Goal: Transaction & Acquisition: Book appointment/travel/reservation

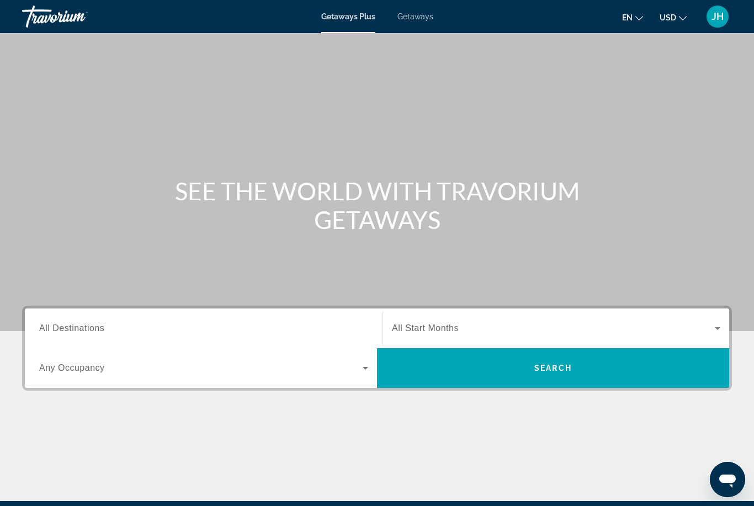
click at [84, 335] on div "Destination All Destinations" at bounding box center [203, 328] width 329 height 31
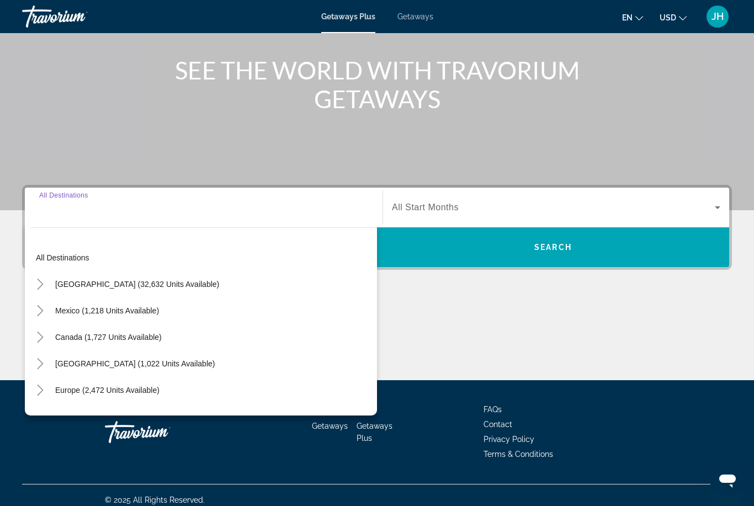
scroll to position [130, 0]
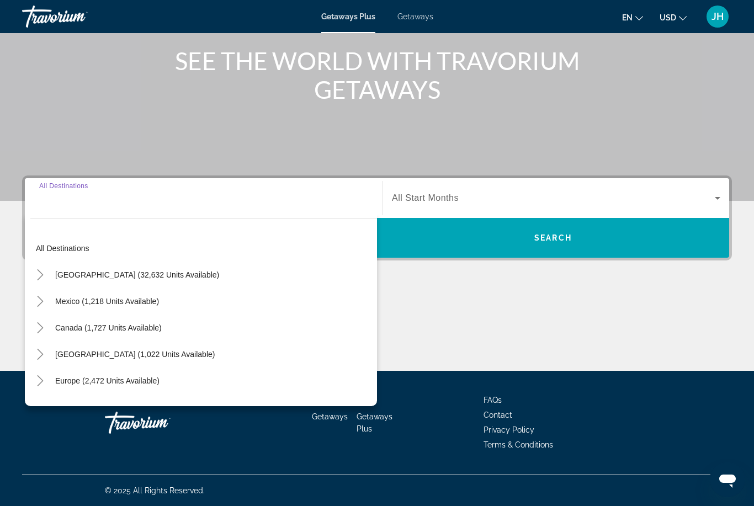
click at [146, 313] on span "Search widget" at bounding box center [107, 301] width 115 height 27
type input "**********"
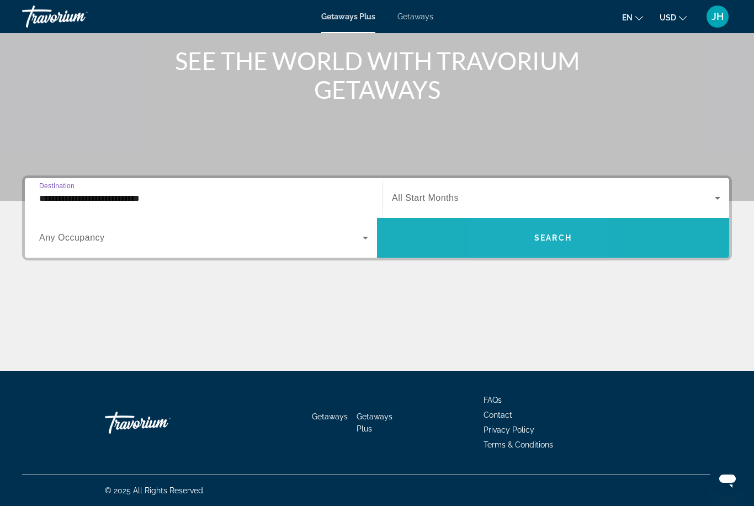
click at [530, 236] on span "Search widget" at bounding box center [553, 238] width 352 height 27
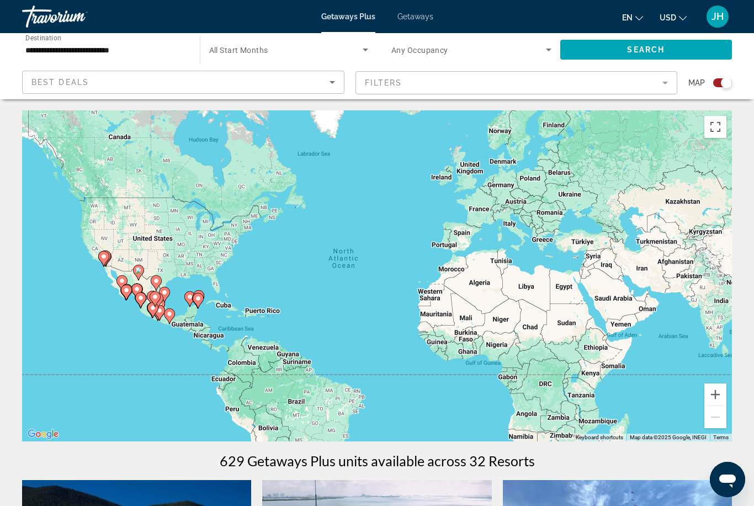
click at [547, 47] on icon "Search widget" at bounding box center [548, 49] width 13 height 13
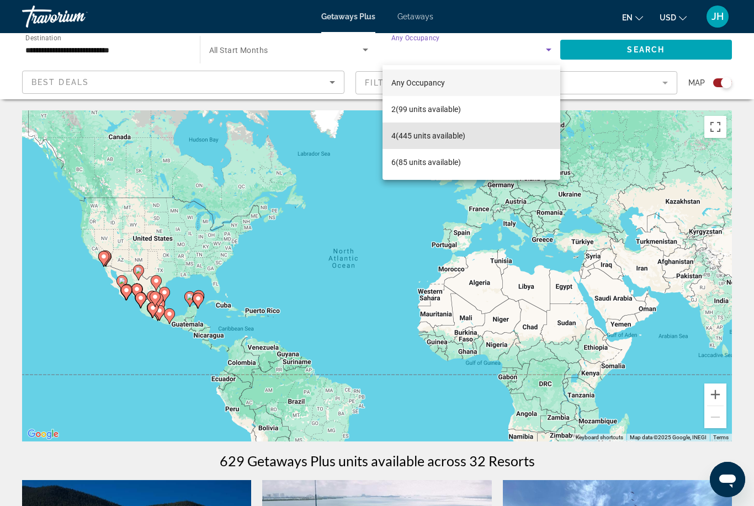
click at [485, 137] on mat-option "4 (445 units available)" at bounding box center [472, 136] width 178 height 27
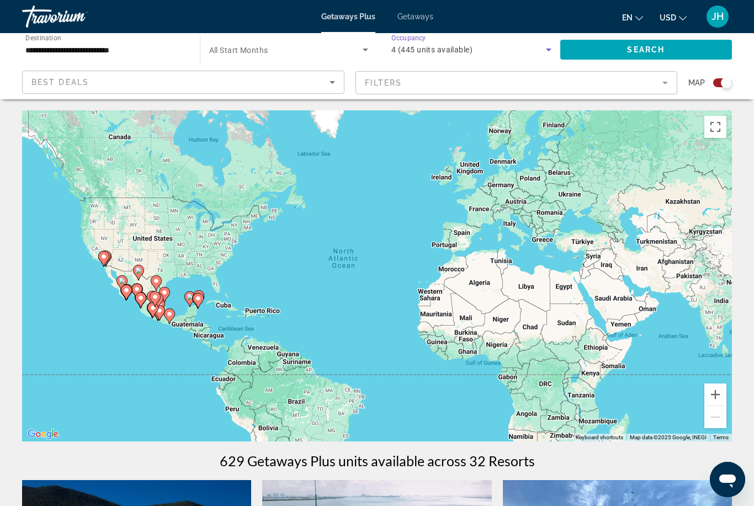
click at [617, 46] on span "Search widget" at bounding box center [647, 49] width 172 height 27
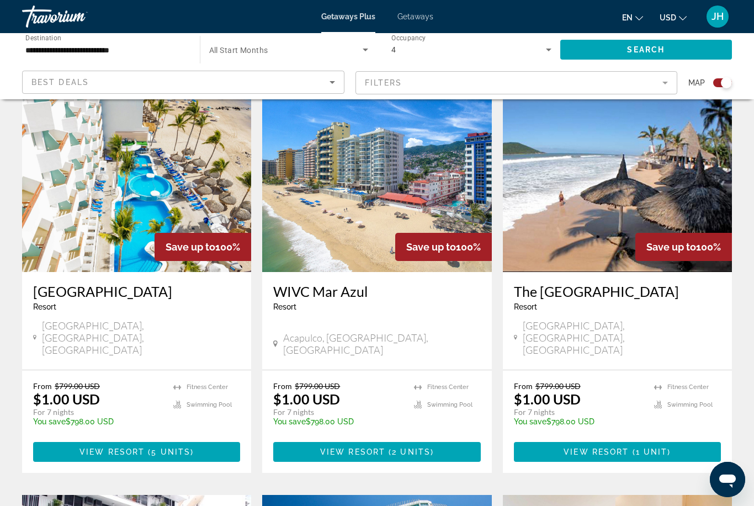
scroll to position [382, 0]
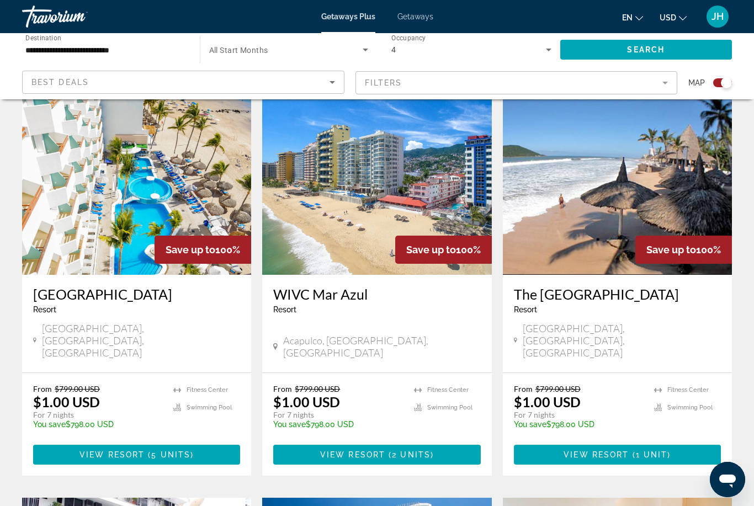
click at [186, 213] on img "Main content" at bounding box center [136, 186] width 229 height 177
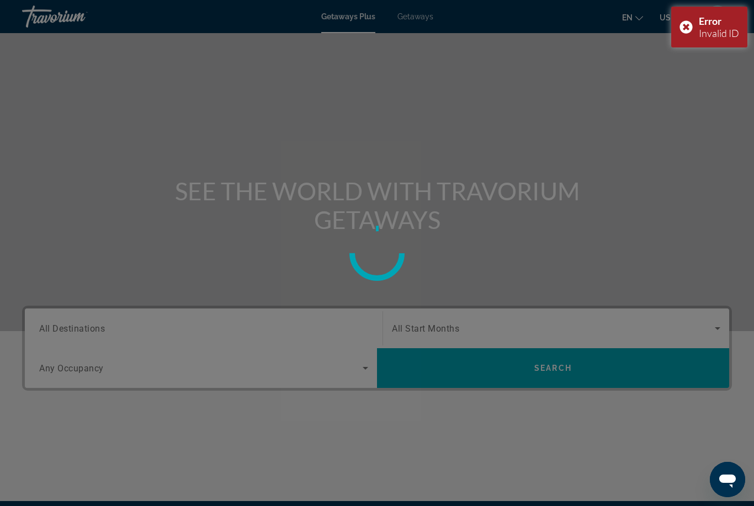
click at [686, 30] on div "Error Invalid ID" at bounding box center [710, 27] width 76 height 41
click at [727, 13] on div at bounding box center [377, 253] width 754 height 506
click at [721, 18] on div at bounding box center [377, 253] width 754 height 506
click at [725, 20] on div at bounding box center [377, 253] width 754 height 506
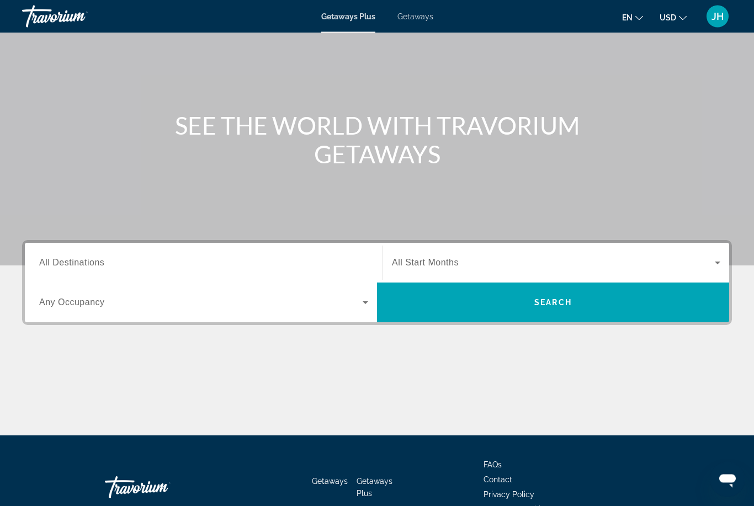
scroll to position [95, 0]
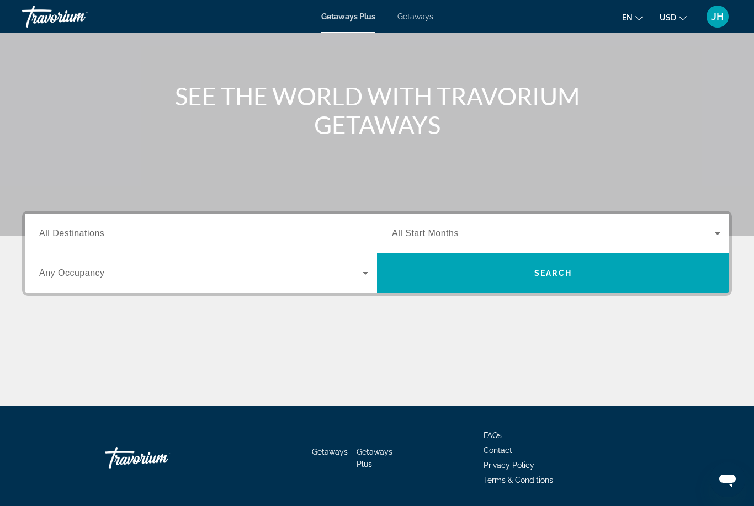
click at [115, 237] on input "Destination All Destinations" at bounding box center [203, 234] width 329 height 13
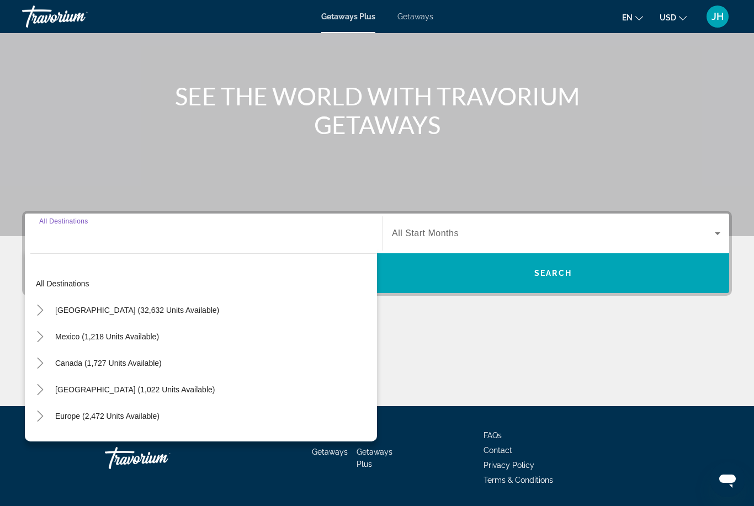
click at [168, 307] on span "[GEOGRAPHIC_DATA] (32,632 units available)" at bounding box center [137, 310] width 164 height 9
type input "**********"
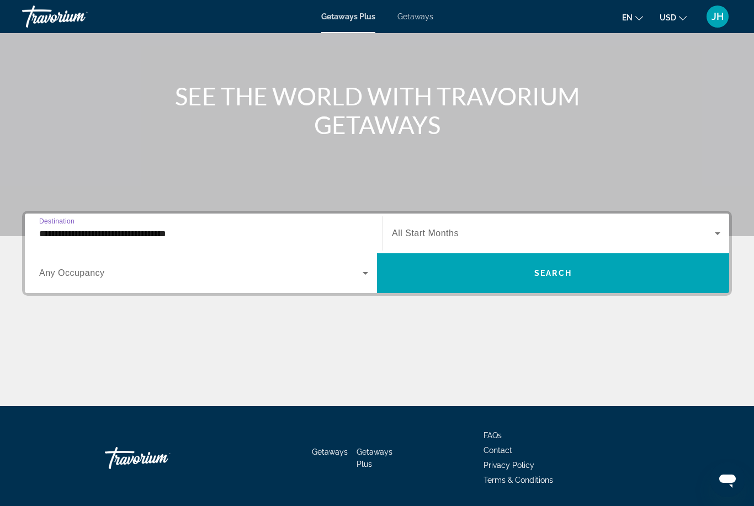
click at [356, 278] on span "Search widget" at bounding box center [201, 273] width 324 height 13
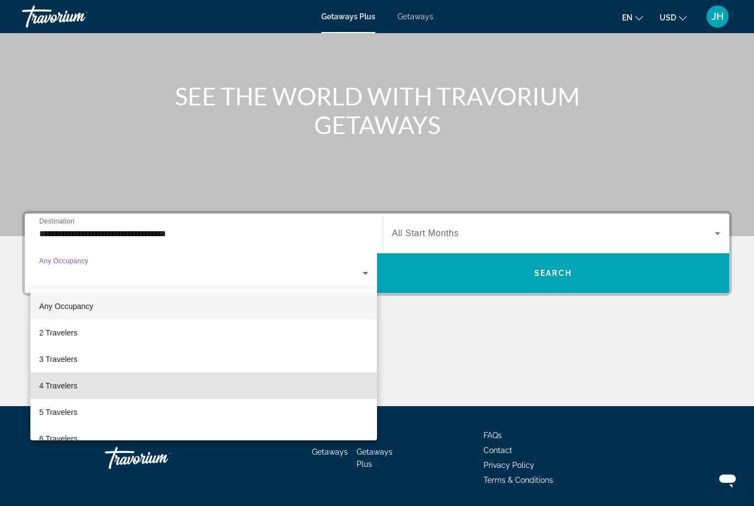
click at [94, 395] on mat-option "4 Travelers" at bounding box center [203, 386] width 347 height 27
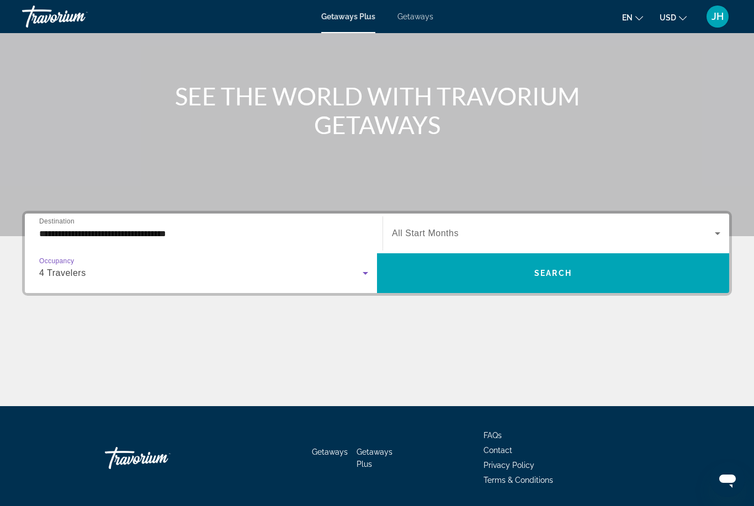
click at [567, 275] on span "Search" at bounding box center [554, 273] width 38 height 9
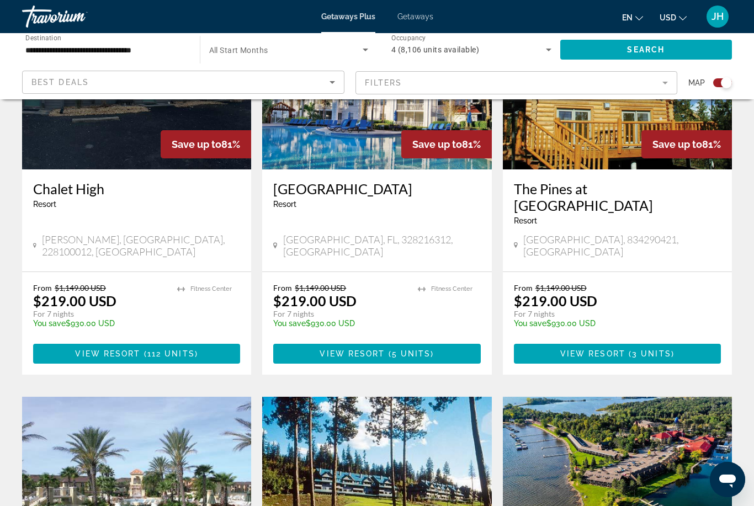
scroll to position [478, 0]
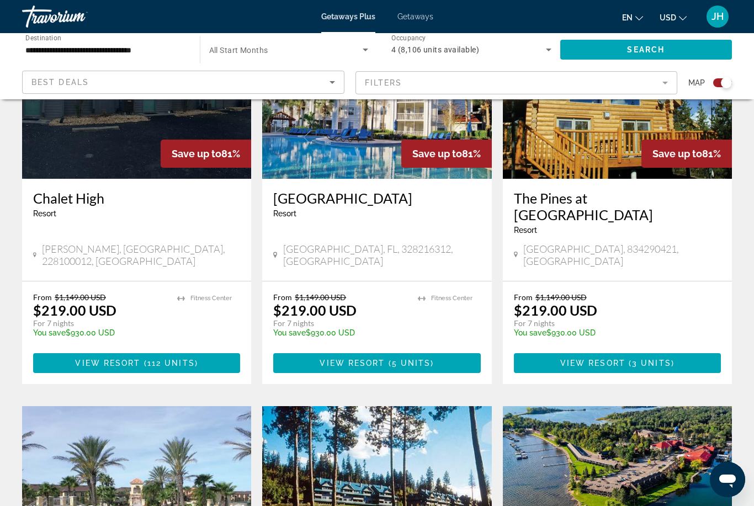
click at [381, 176] on img "Main content" at bounding box center [376, 90] width 229 height 177
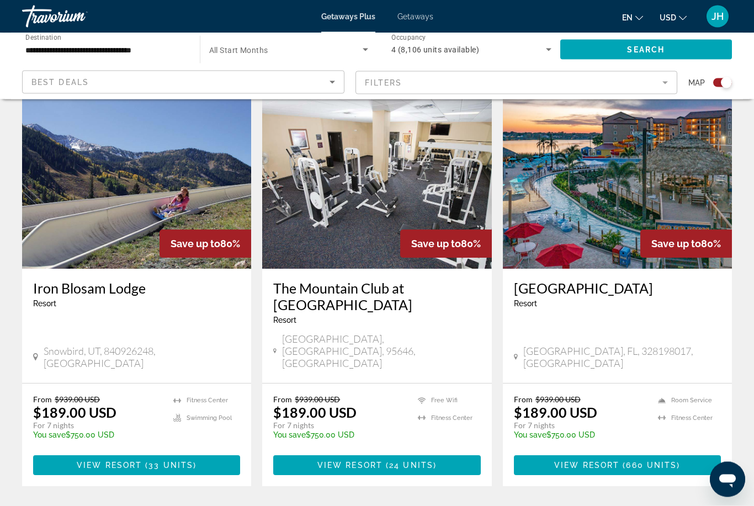
scroll to position [1638, 0]
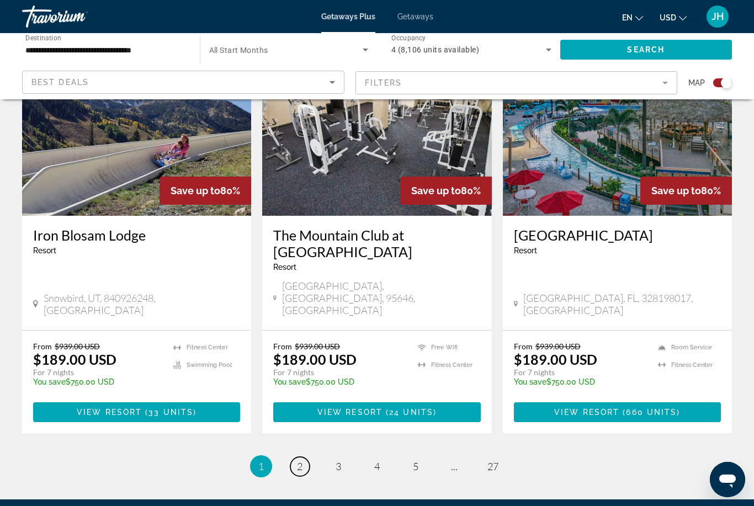
click at [307, 457] on link "page 2" at bounding box center [300, 466] width 19 height 19
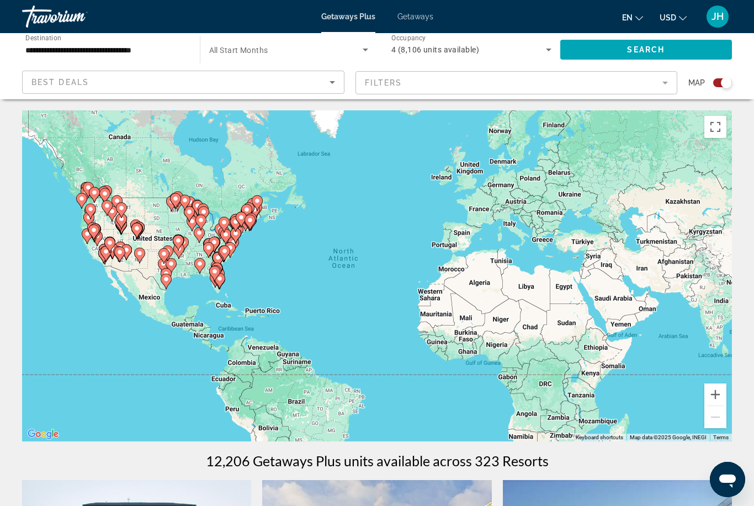
scroll to position [12, 0]
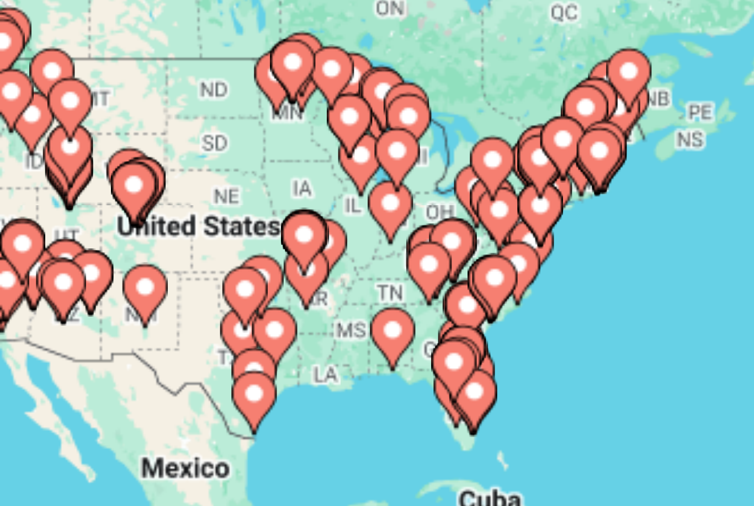
click at [163, 241] on icon "Main content" at bounding box center [168, 248] width 10 height 14
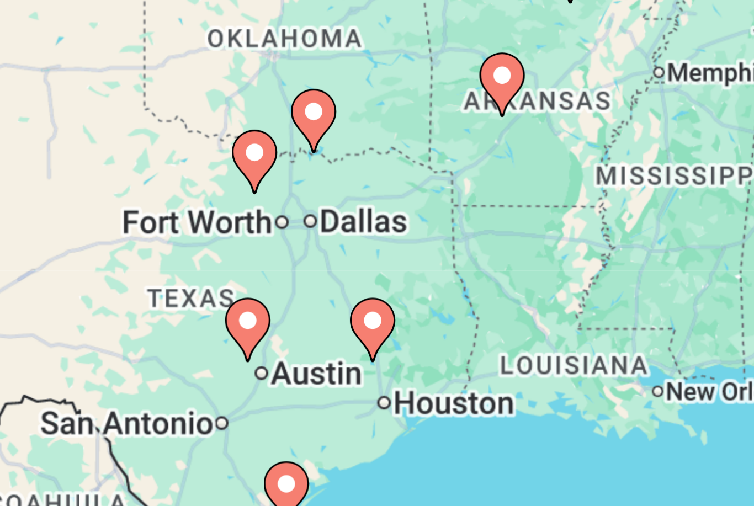
click at [403, 292] on image "Main content" at bounding box center [406, 295] width 7 height 7
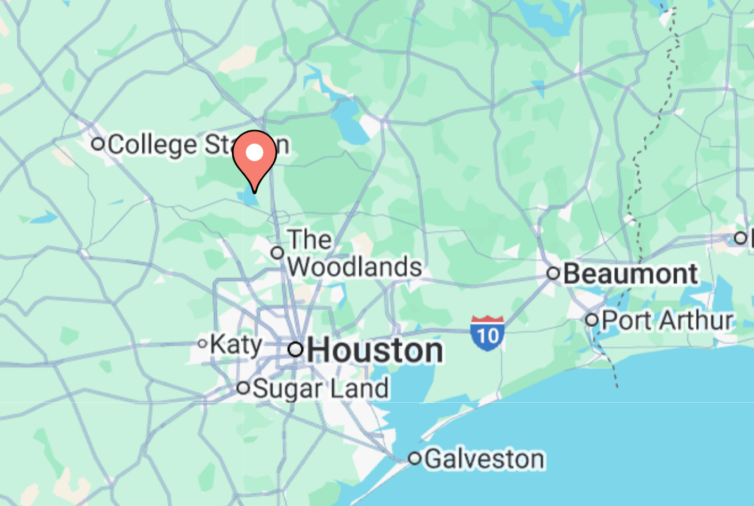
type input "**********"
click at [372, 248] on gmp-advanced-marker "Main content" at bounding box center [377, 256] width 11 height 17
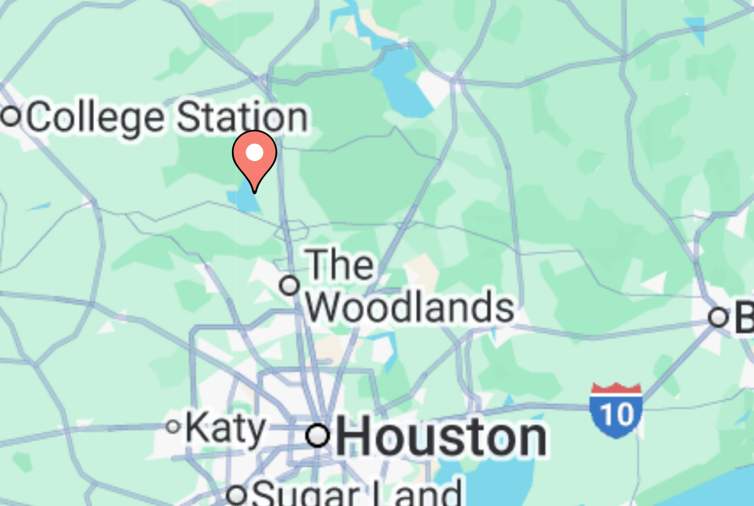
click at [372, 248] on gmp-advanced-marker "Main content" at bounding box center [377, 256] width 11 height 17
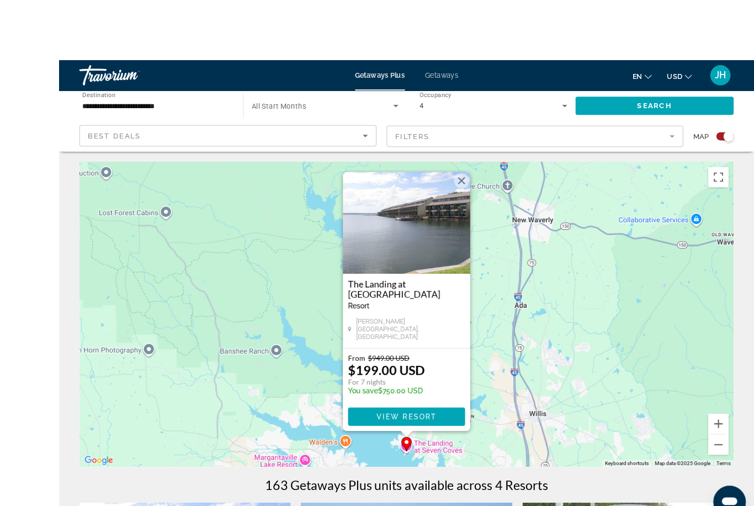
scroll to position [4, 0]
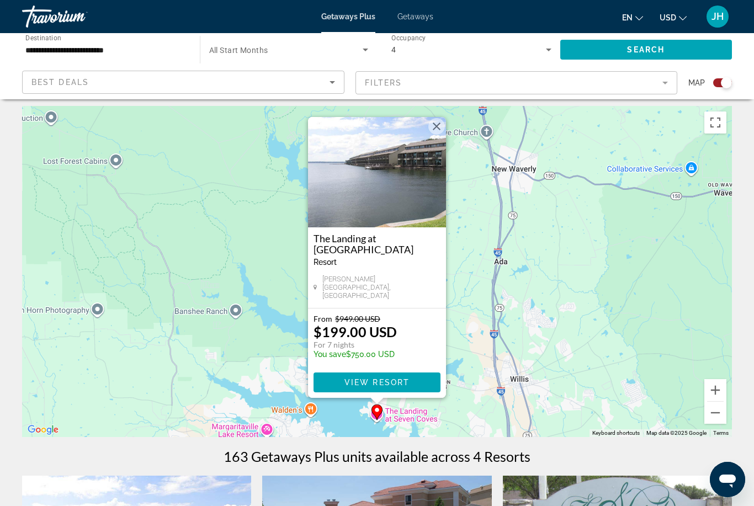
click at [387, 247] on h3 "The Landing at [GEOGRAPHIC_DATA]" at bounding box center [377, 244] width 127 height 22
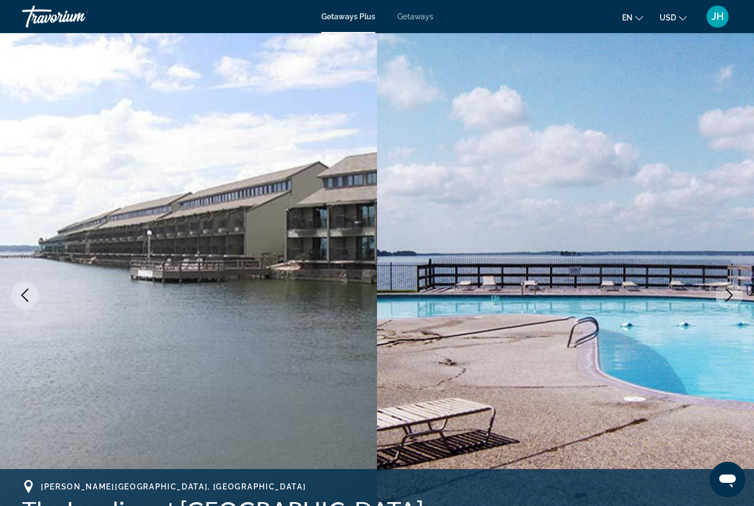
click at [743, 283] on img "Main content" at bounding box center [565, 295] width 377 height 525
click at [727, 294] on icon "Next image" at bounding box center [729, 295] width 13 height 13
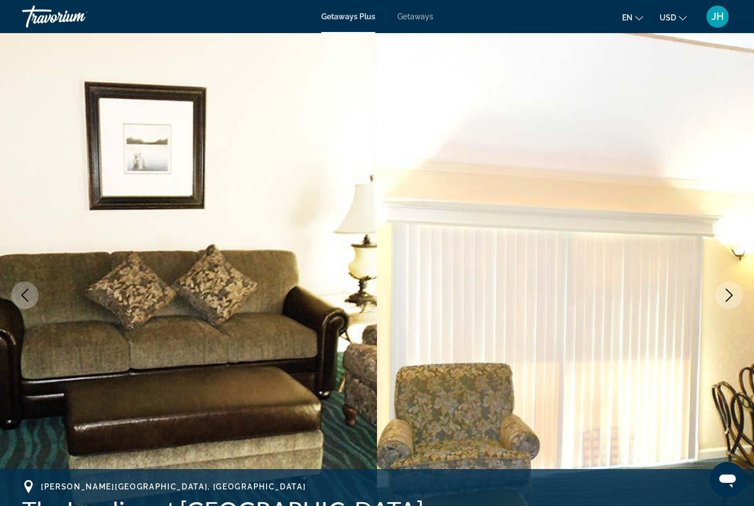
click at [727, 299] on icon "Next image" at bounding box center [729, 295] width 13 height 13
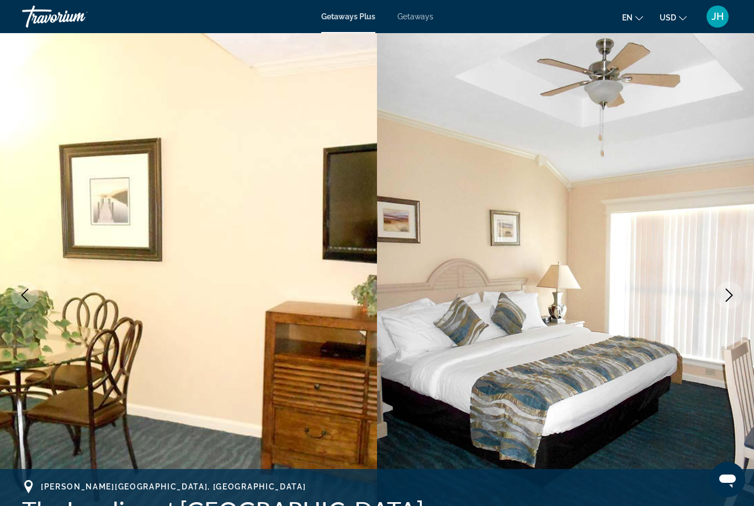
click at [725, 294] on icon "Next image" at bounding box center [729, 295] width 13 height 13
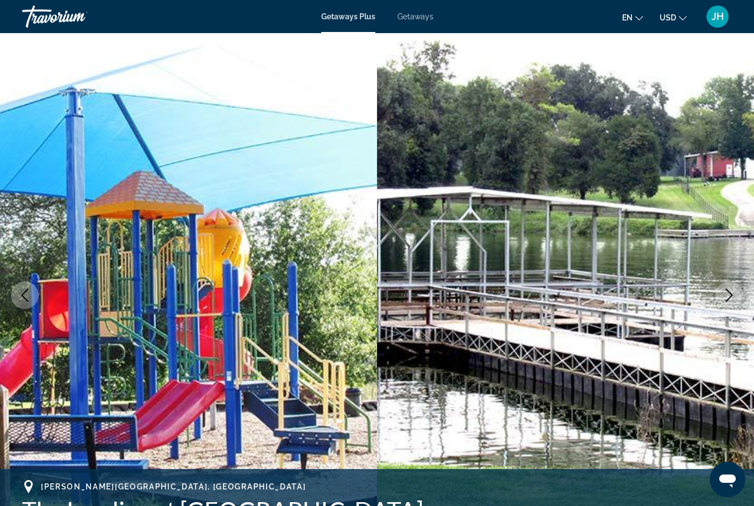
click at [725, 291] on icon "Next image" at bounding box center [729, 295] width 13 height 13
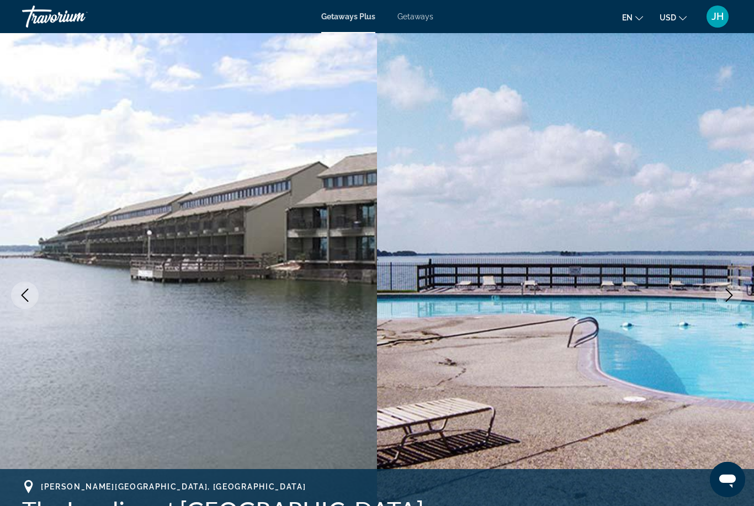
click at [733, 298] on icon "Next image" at bounding box center [729, 295] width 13 height 13
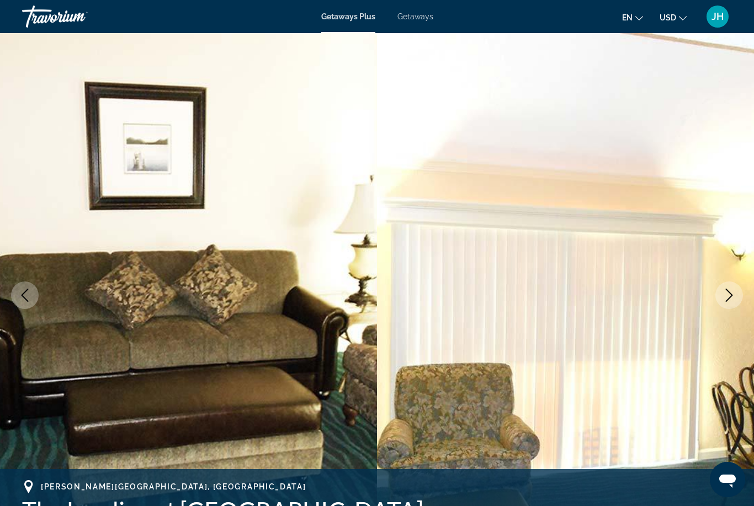
click at [715, 297] on img "Main content" at bounding box center [565, 295] width 377 height 525
click at [753, 283] on img "Main content" at bounding box center [565, 295] width 377 height 525
click at [736, 289] on button "Next image" at bounding box center [730, 296] width 28 height 28
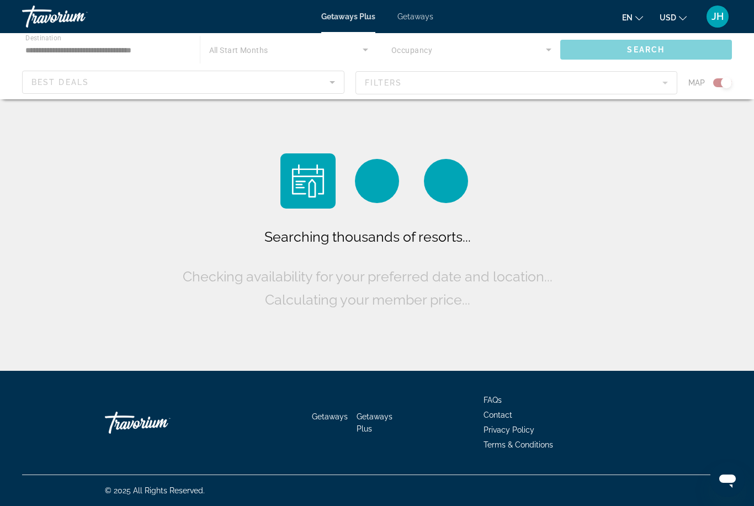
scroll to position [35, 0]
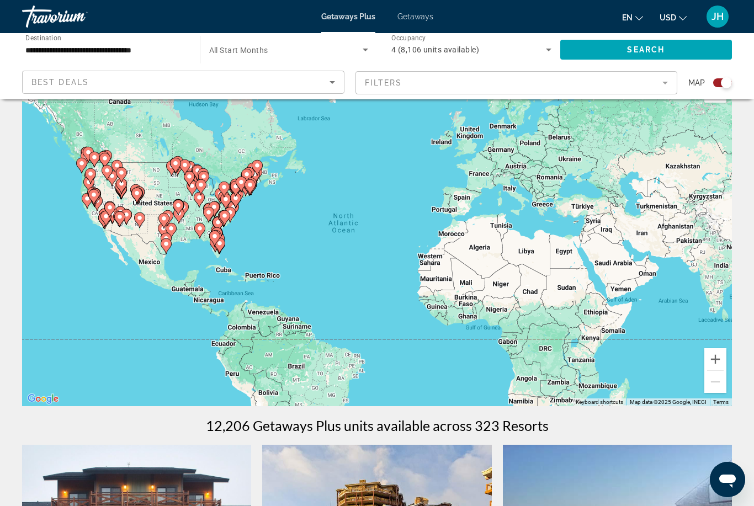
click at [335, 86] on icon "Sort by" at bounding box center [332, 82] width 13 height 13
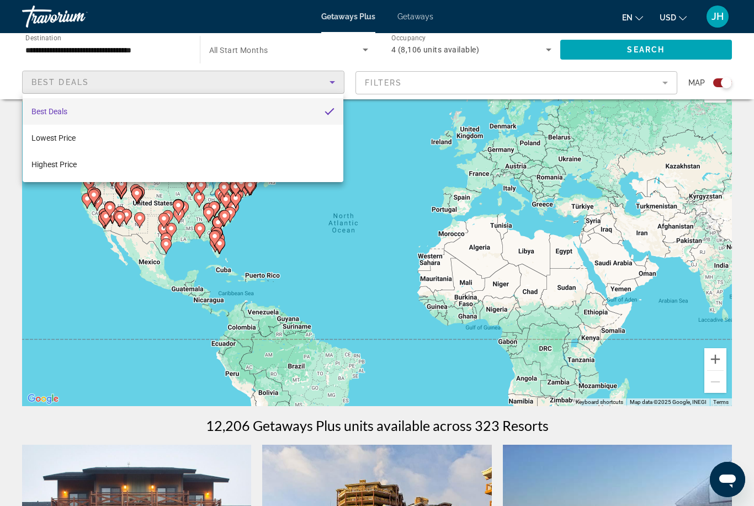
click at [80, 51] on div at bounding box center [377, 253] width 754 height 506
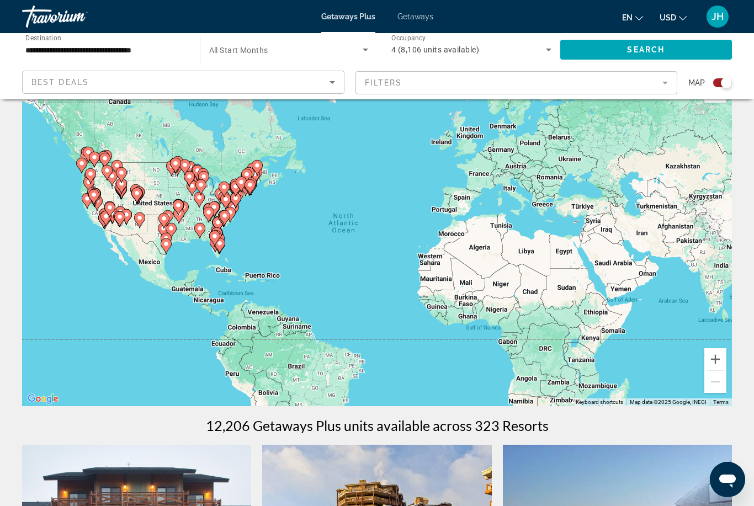
click at [176, 52] on input "**********" at bounding box center [105, 50] width 160 height 13
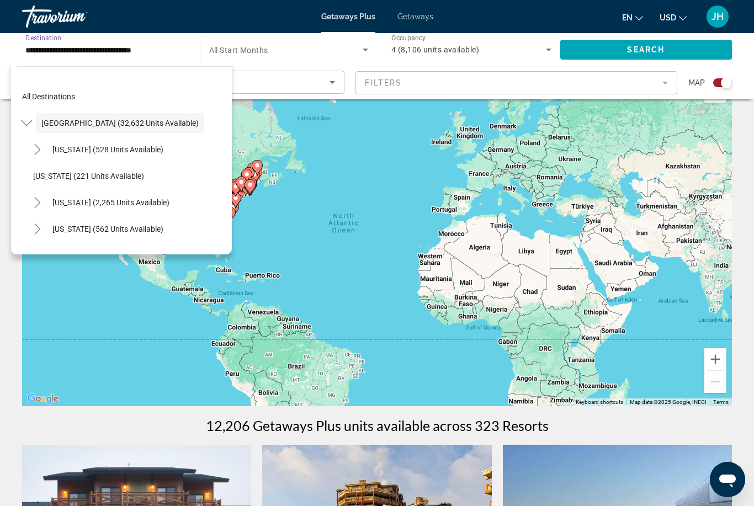
scroll to position [-1, 0]
click at [173, 51] on input "**********" at bounding box center [105, 50] width 160 height 13
click at [67, 102] on span "Search widget" at bounding box center [124, 96] width 215 height 27
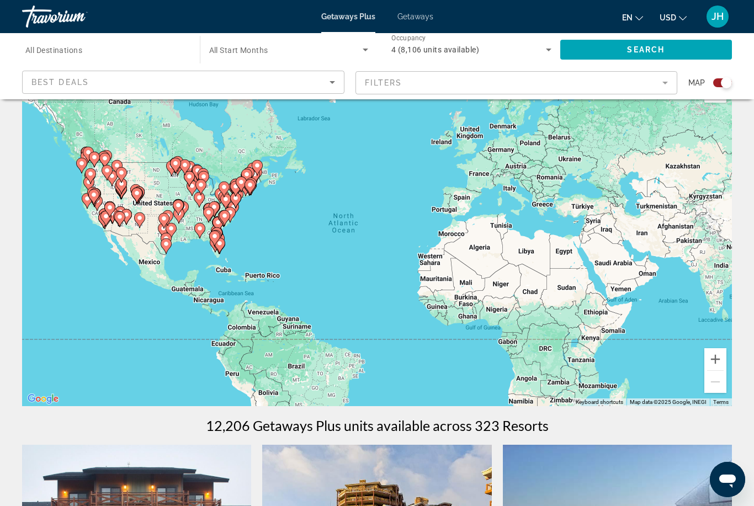
click at [117, 50] on input "Destination All Destinations" at bounding box center [105, 50] width 160 height 13
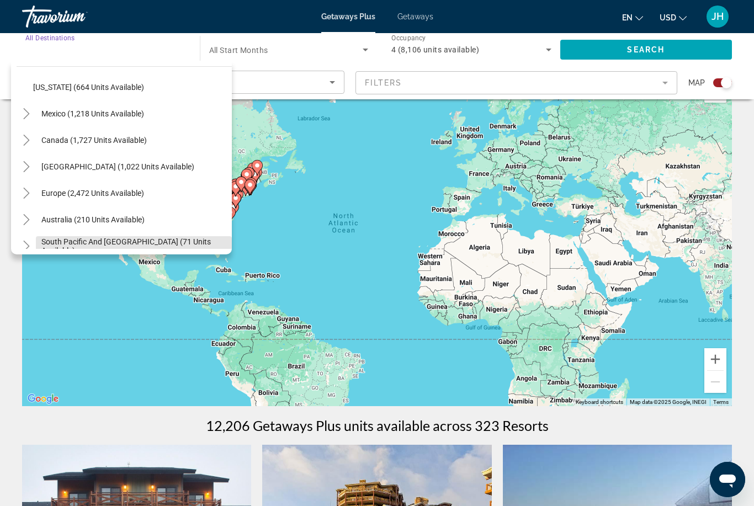
scroll to position [1068, 0]
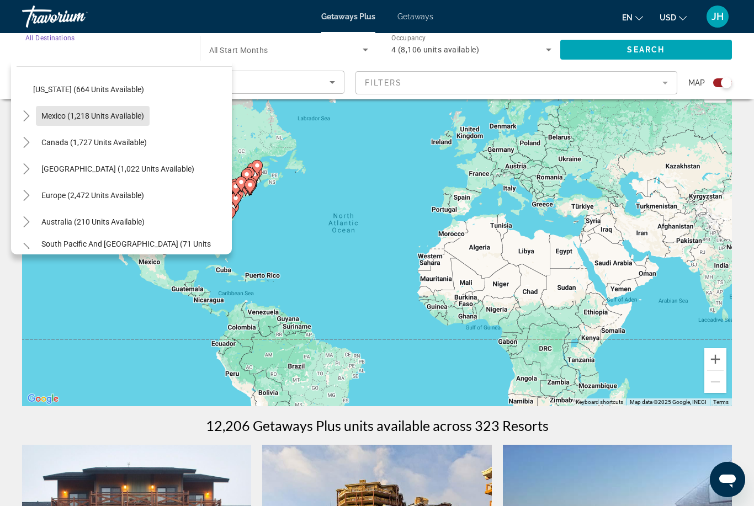
click at [136, 118] on span "Mexico (1,218 units available)" at bounding box center [92, 116] width 103 height 9
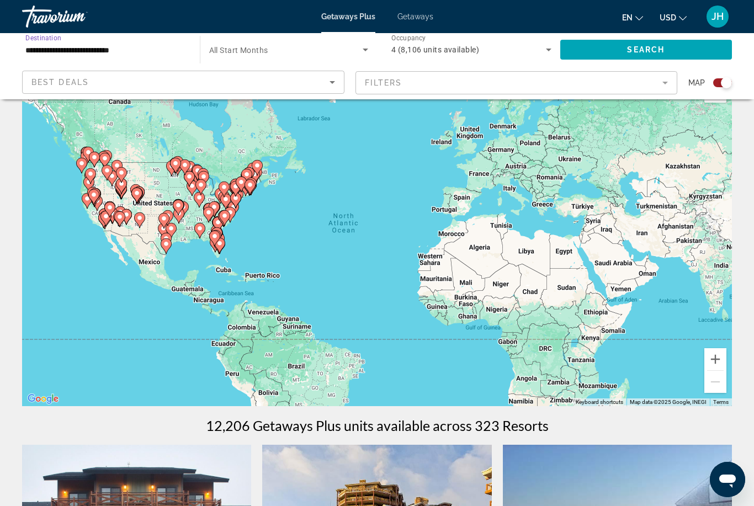
click at [672, 43] on span "Search widget" at bounding box center [647, 49] width 172 height 27
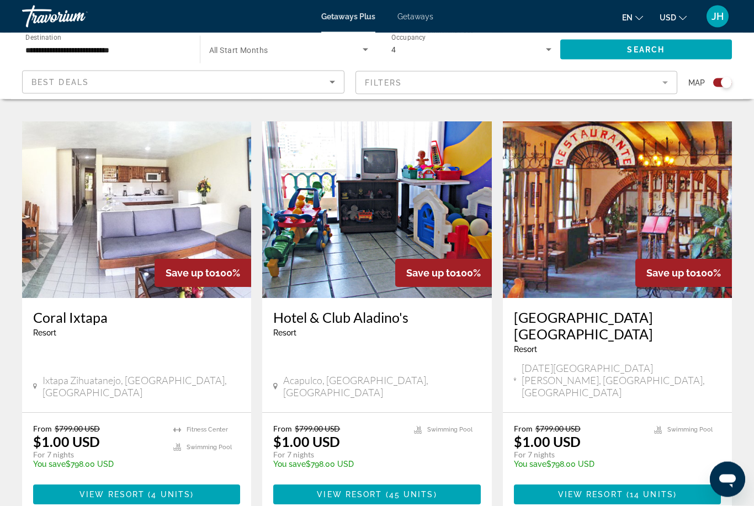
scroll to position [1597, 0]
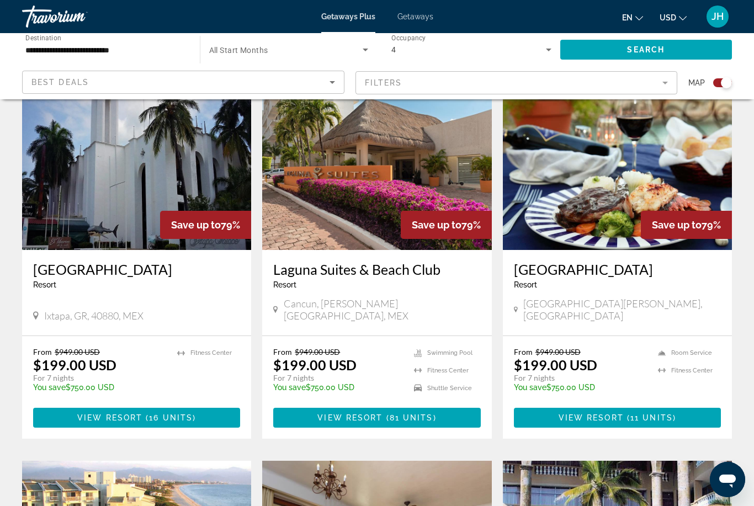
scroll to position [403, 0]
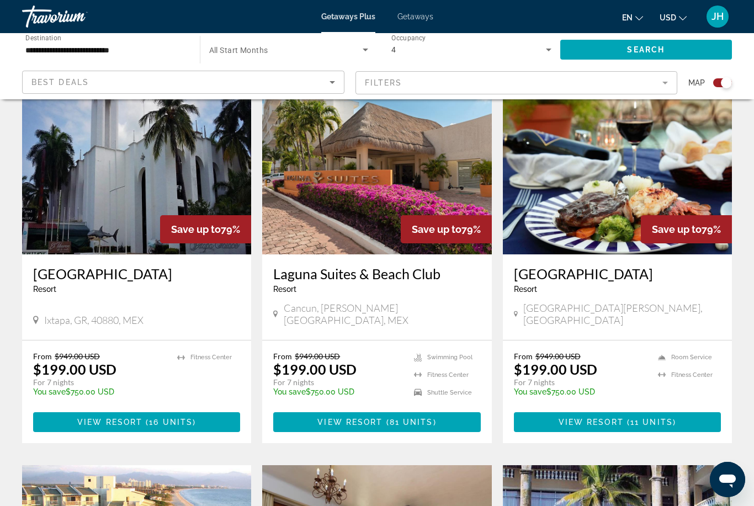
click at [445, 262] on div "[GEOGRAPHIC_DATA] - This is an adults only resort [GEOGRAPHIC_DATA], [PERSON_NA…" at bounding box center [376, 298] width 229 height 86
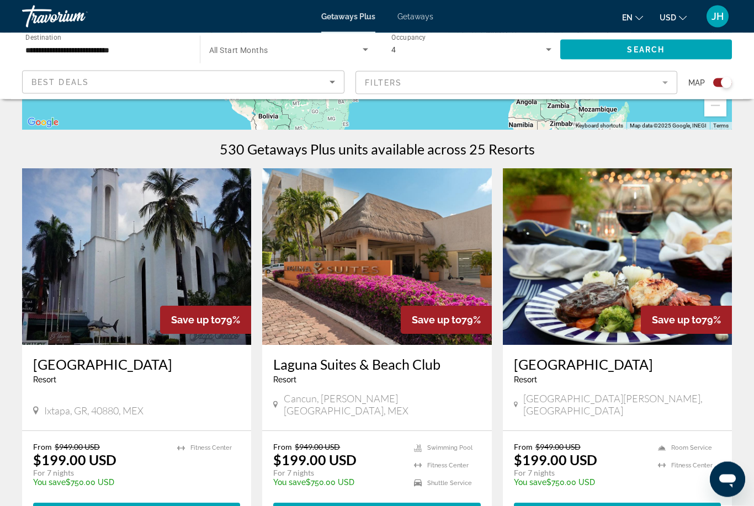
click at [144, 55] on input "**********" at bounding box center [105, 50] width 160 height 13
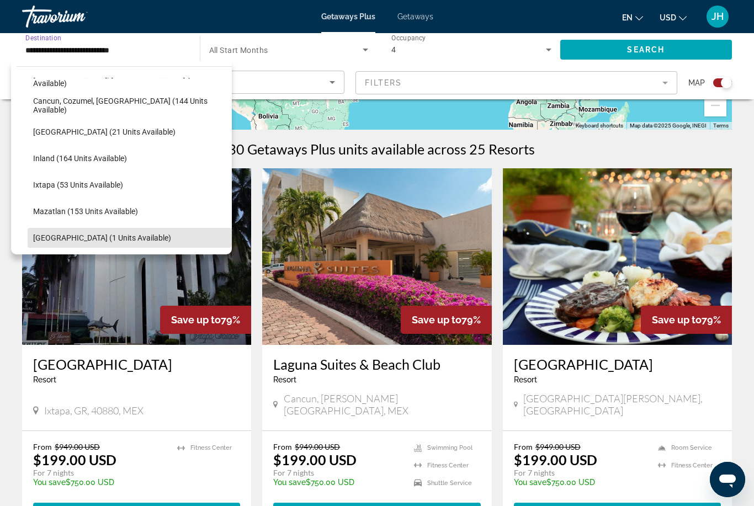
scroll to position [109, 0]
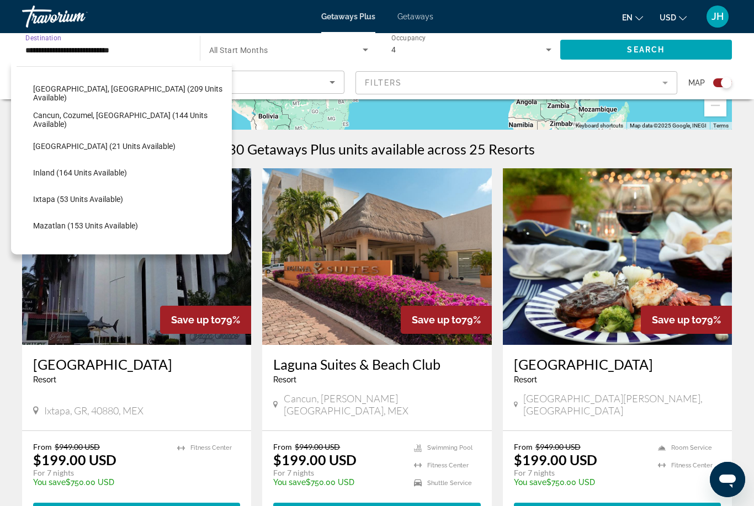
click at [175, 127] on span "Search widget" at bounding box center [130, 120] width 204 height 27
type input "**********"
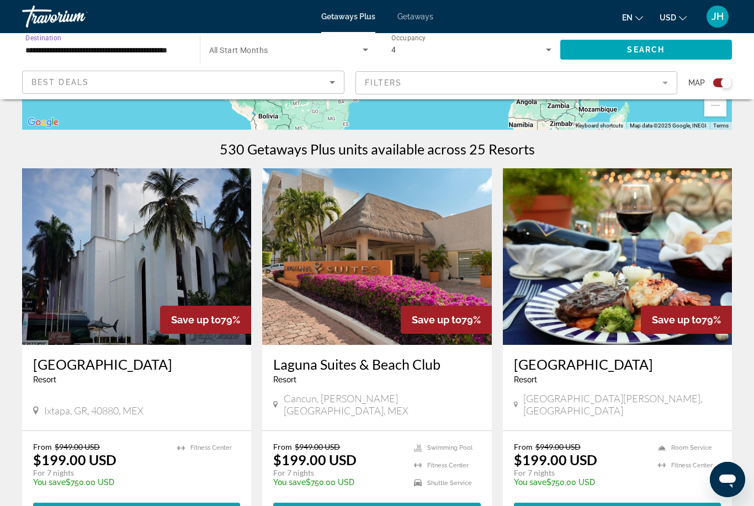
click at [659, 59] on span "Search widget" at bounding box center [647, 49] width 172 height 27
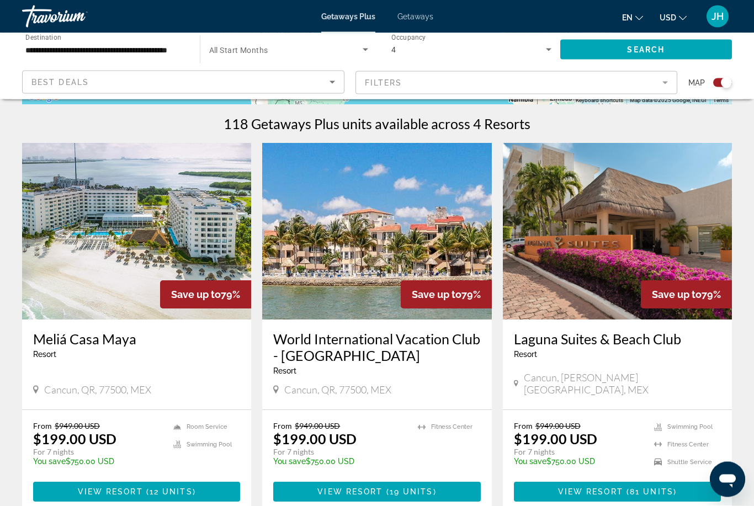
scroll to position [337, 0]
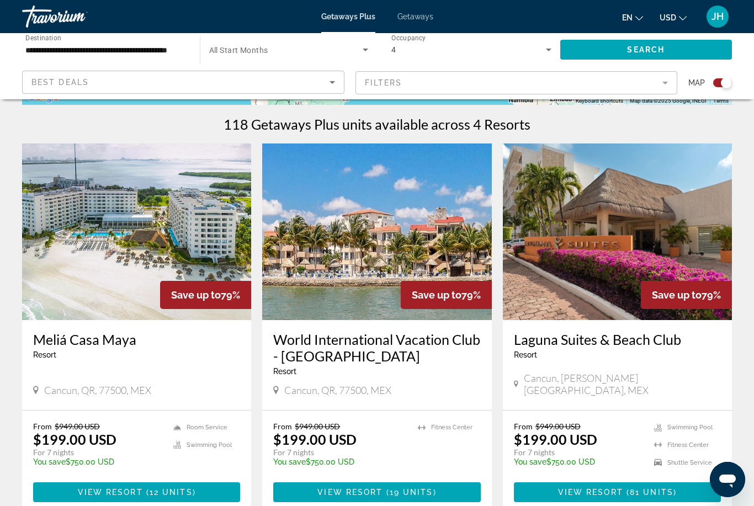
click at [196, 256] on img "Main content" at bounding box center [136, 232] width 229 height 177
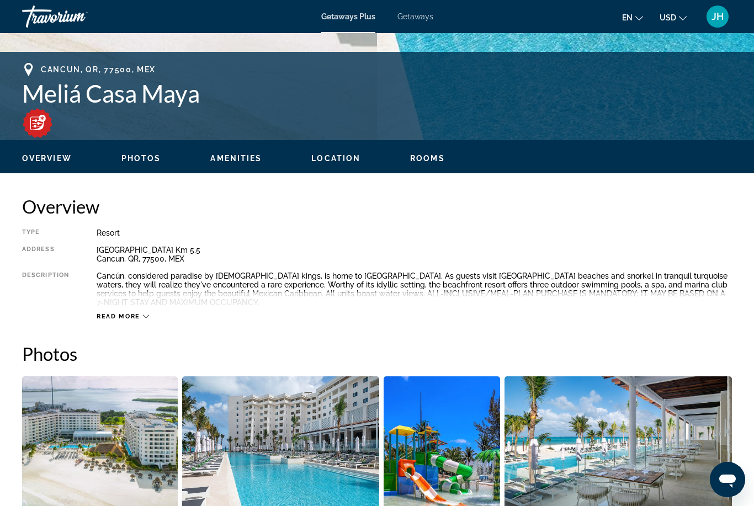
scroll to position [418, 0]
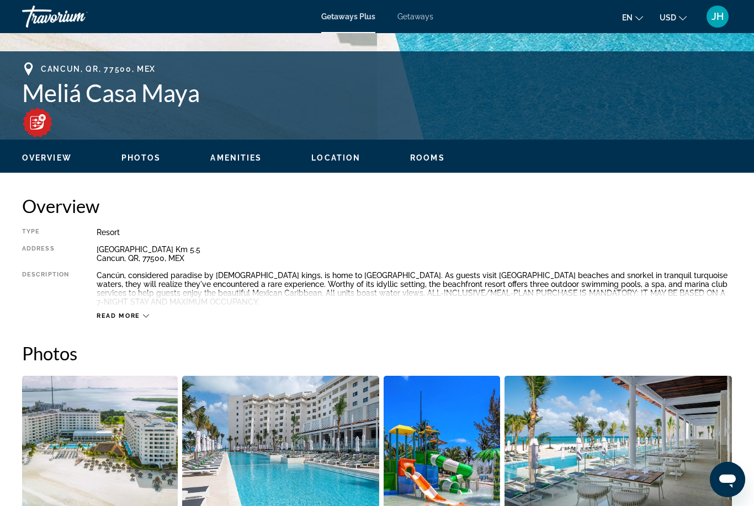
click at [256, 162] on span "Amenities" at bounding box center [235, 158] width 51 height 9
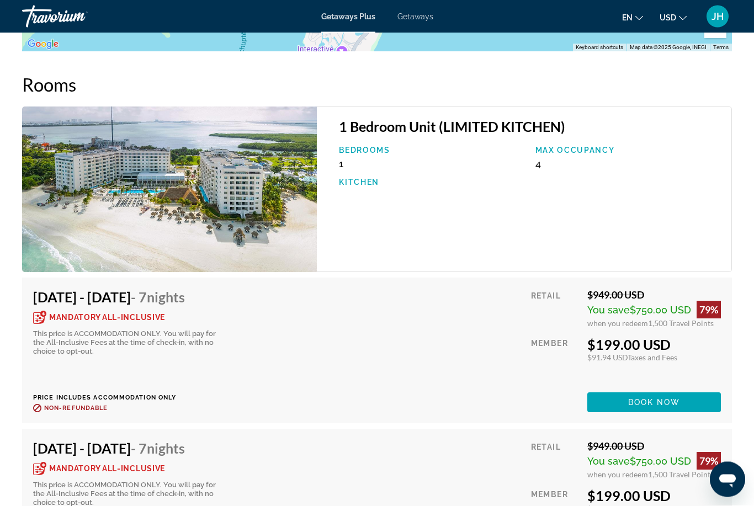
scroll to position [1988, 0]
click at [151, 313] on span "Mandatory All-Inclusive" at bounding box center [107, 317] width 116 height 8
click at [50, 313] on span "Mandatory All-Inclusive" at bounding box center [107, 317] width 116 height 8
click at [146, 293] on div "[DATE] - [DATE] - 7 Nights Mandatory All-Inclusive This price is ACCOMMODATION …" at bounding box center [127, 321] width 188 height 67
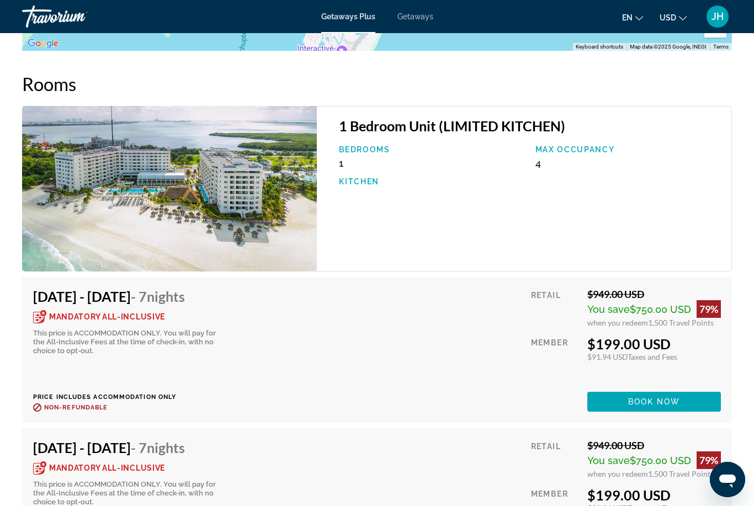
click at [147, 292] on div "[DATE] - [DATE] - 7 Nights Mandatory All-Inclusive This price is ACCOMMODATION …" at bounding box center [127, 321] width 188 height 67
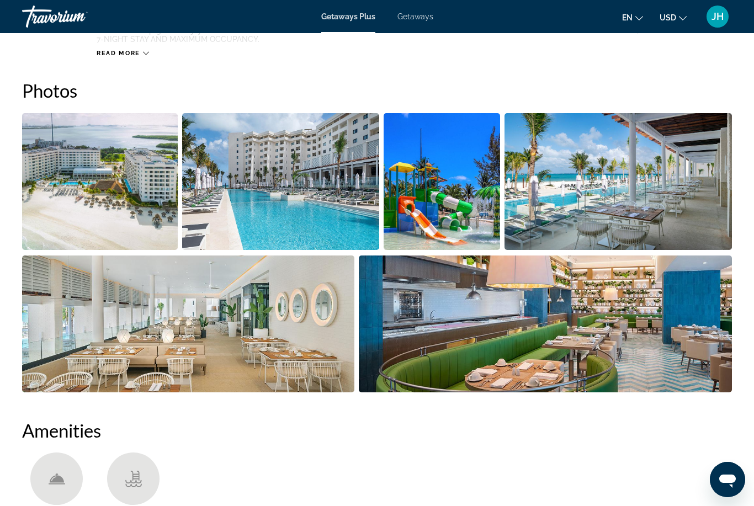
scroll to position [677, 0]
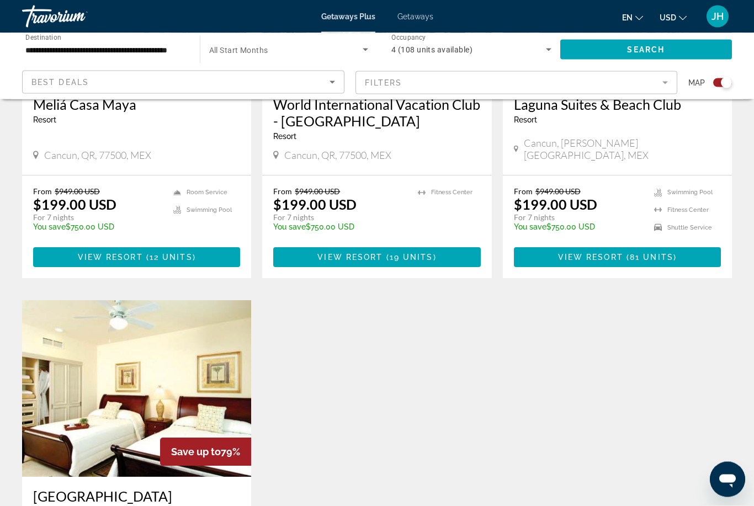
scroll to position [547, 0]
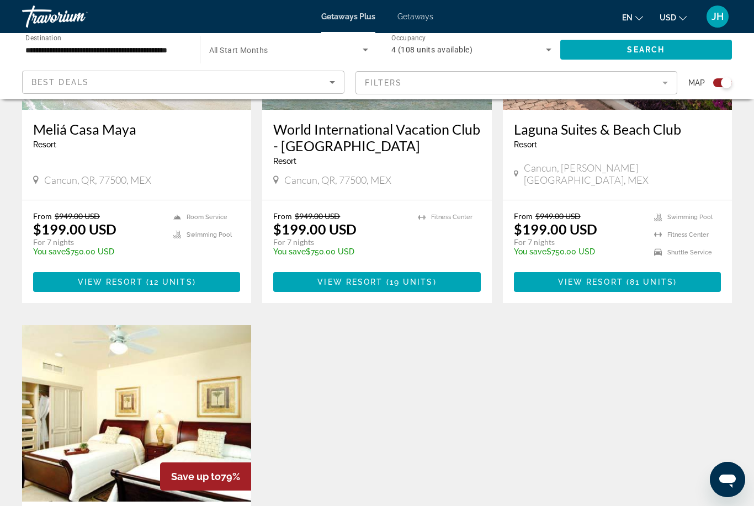
click at [328, 89] on icon "Sort by" at bounding box center [332, 82] width 13 height 13
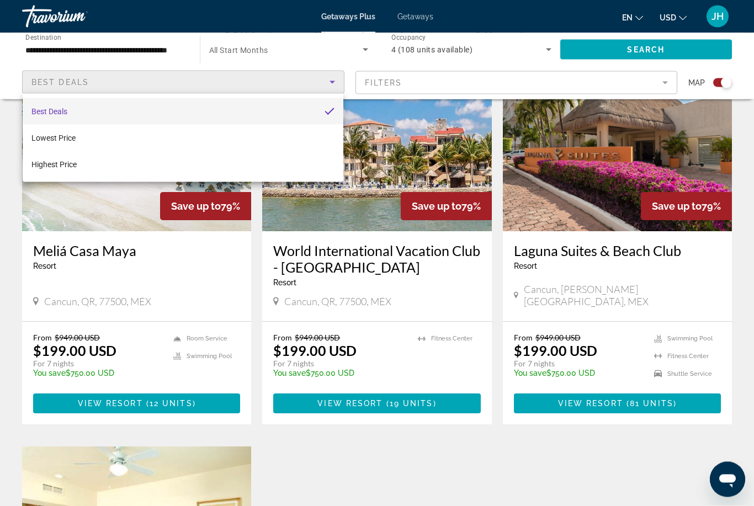
click at [165, 55] on div at bounding box center [377, 253] width 754 height 506
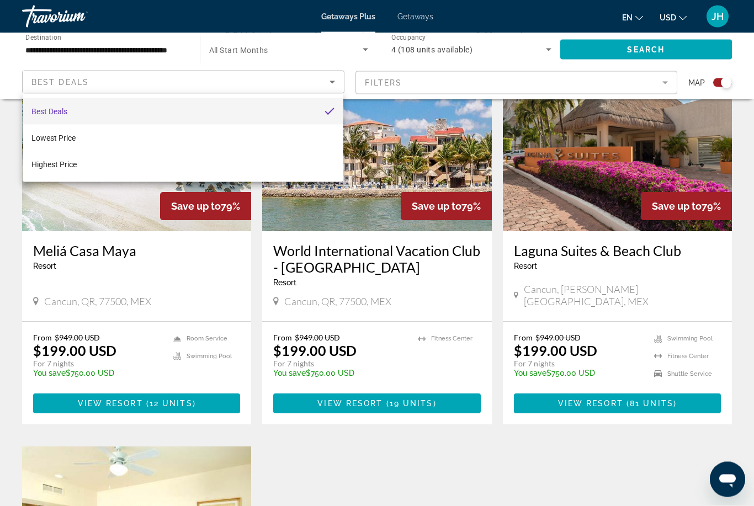
scroll to position [426, 0]
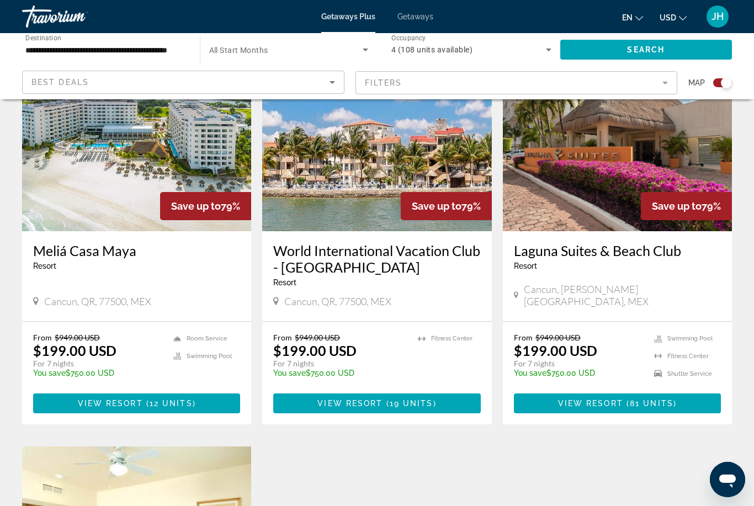
click at [170, 50] on input "**********" at bounding box center [105, 50] width 160 height 13
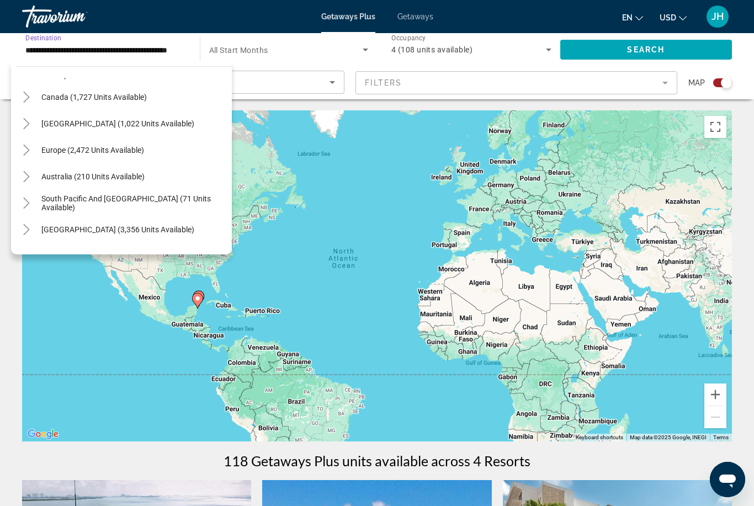
scroll to position [350, 0]
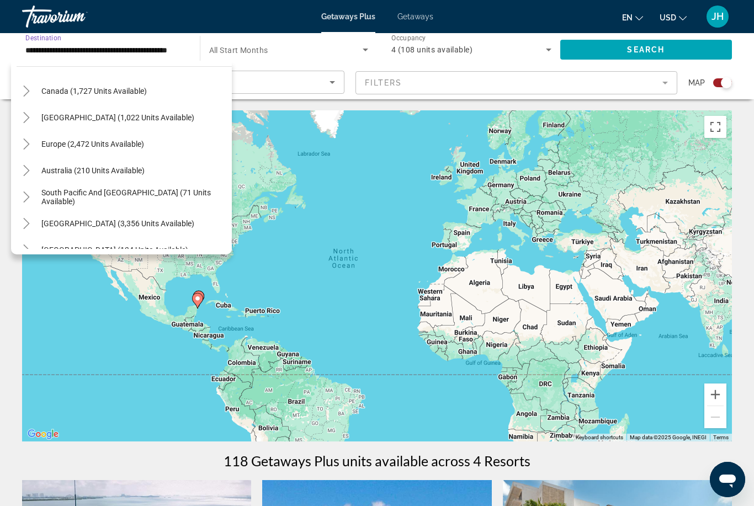
click at [172, 115] on span "[GEOGRAPHIC_DATA] (1,022 units available)" at bounding box center [117, 117] width 153 height 9
type input "**********"
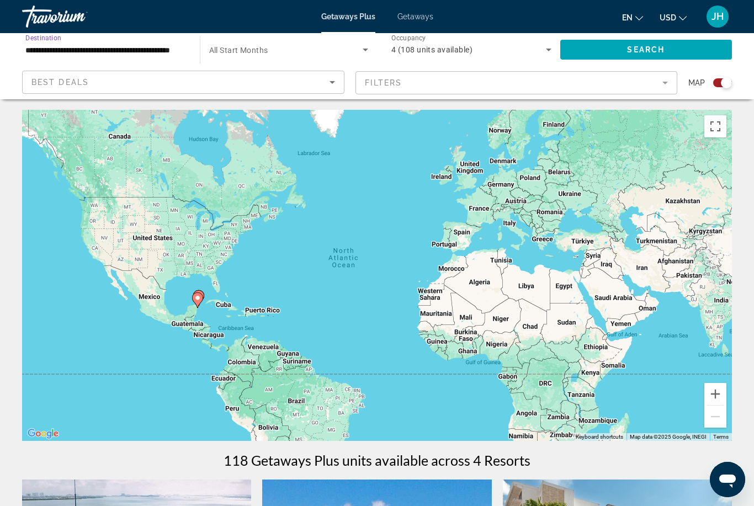
scroll to position [0, 0]
click at [749, 55] on div "**********" at bounding box center [377, 66] width 754 height 66
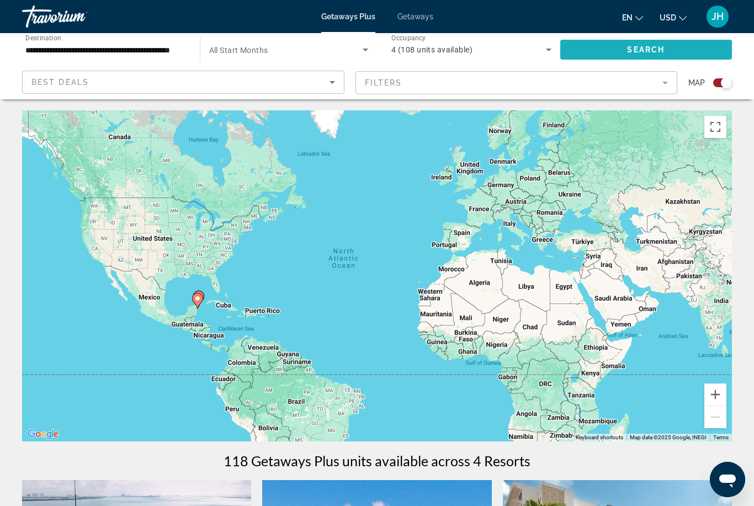
click at [718, 46] on span "Search widget" at bounding box center [647, 49] width 172 height 27
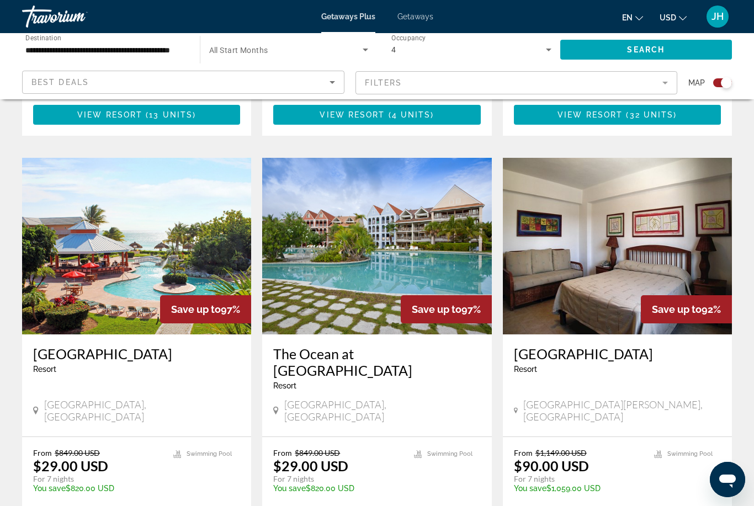
scroll to position [713, 0]
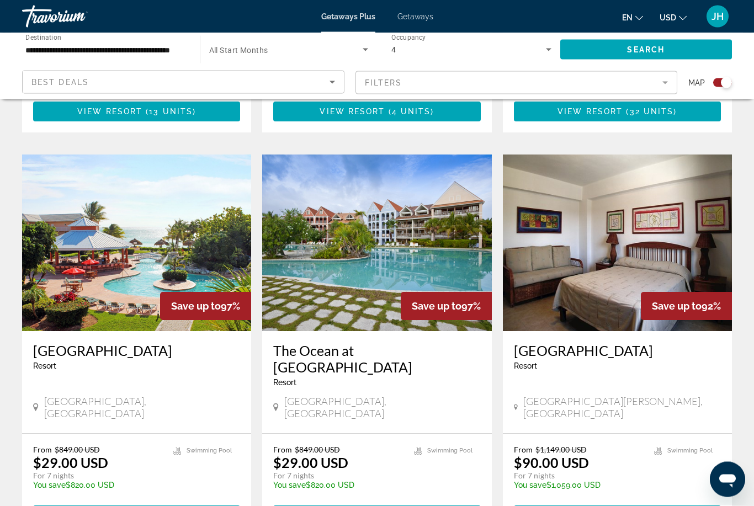
click at [381, 343] on h3 "The Ocean at [GEOGRAPHIC_DATA]" at bounding box center [376, 359] width 207 height 33
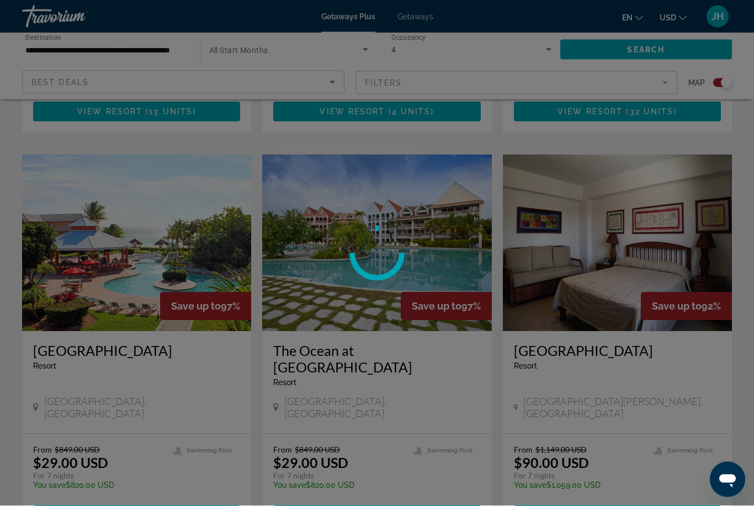
scroll to position [714, 0]
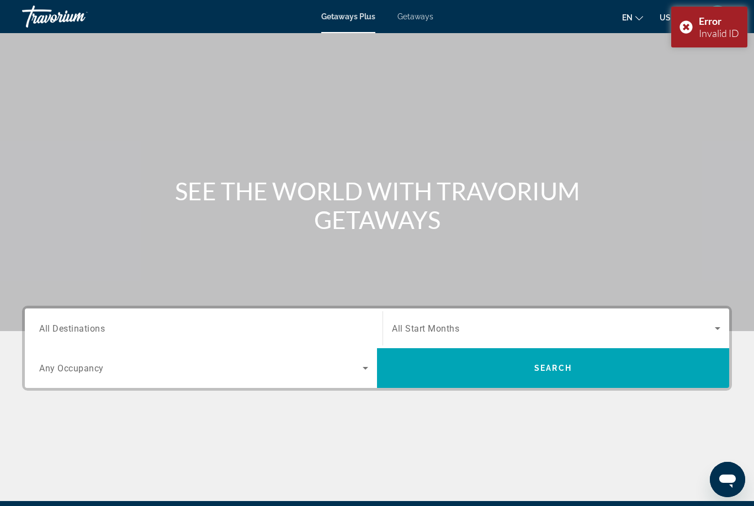
click at [694, 30] on div "Error Invalid ID" at bounding box center [710, 27] width 76 height 41
click at [731, 14] on button "JH" at bounding box center [718, 16] width 29 height 23
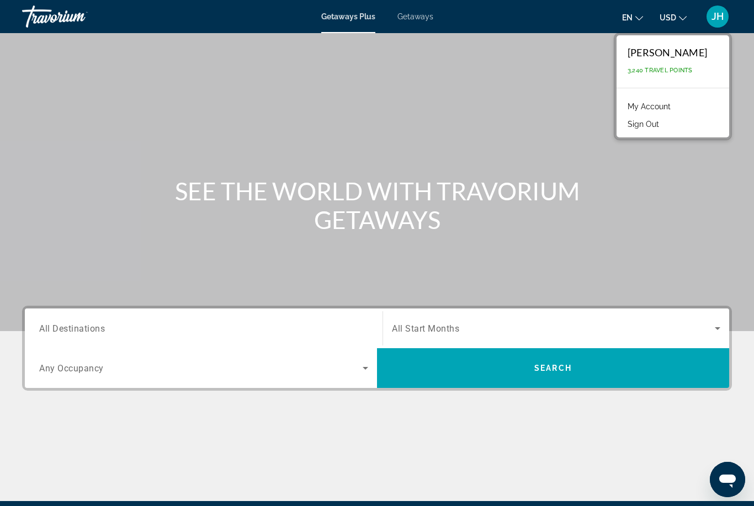
click at [694, 75] on div "[PERSON_NAME] 3,240 Travel Points" at bounding box center [673, 61] width 113 height 52
click at [105, 334] on span "All Destinations" at bounding box center [72, 328] width 66 height 10
click at [105, 334] on input "Destination All Destinations" at bounding box center [203, 329] width 329 height 13
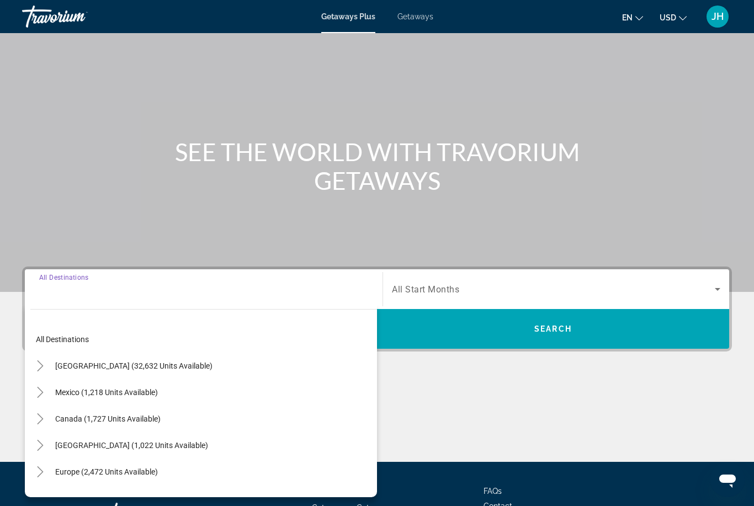
scroll to position [94, 0]
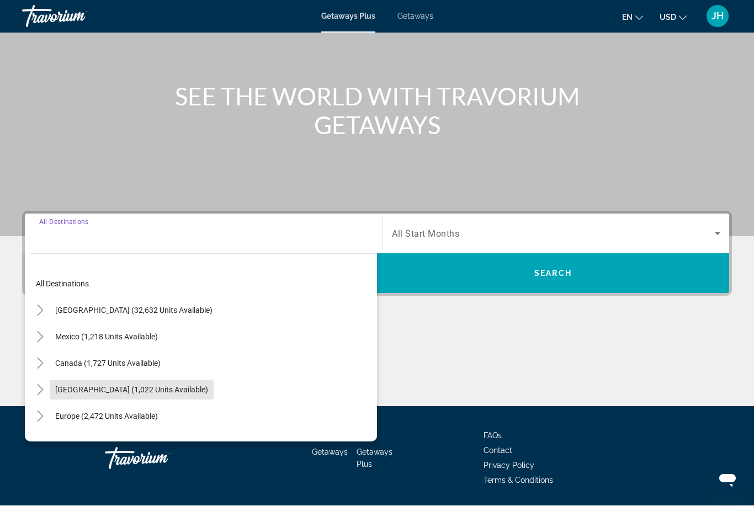
click at [214, 395] on span "Search widget" at bounding box center [132, 390] width 164 height 27
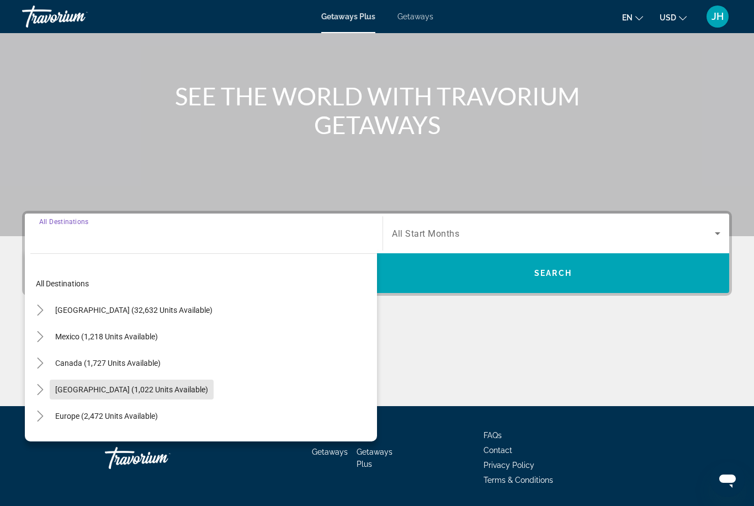
type input "**********"
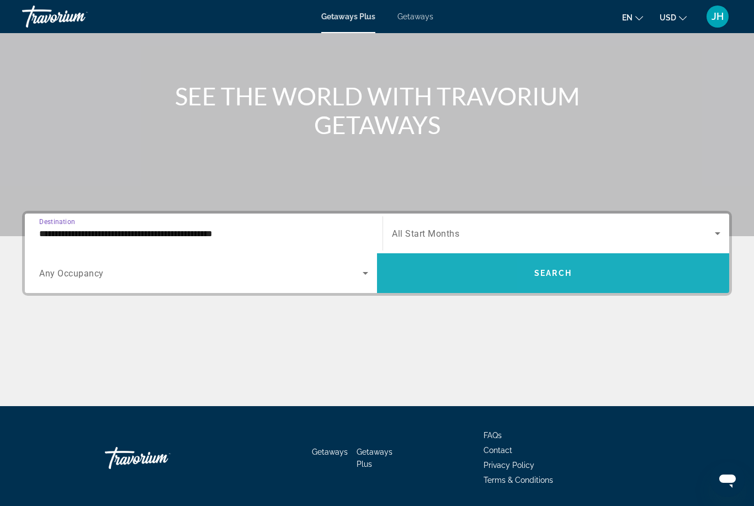
click at [624, 270] on span "Search widget" at bounding box center [553, 273] width 352 height 27
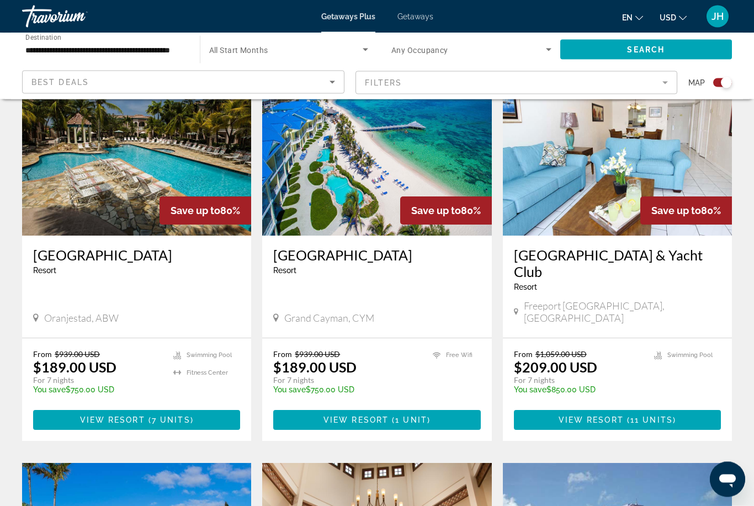
scroll to position [823, 0]
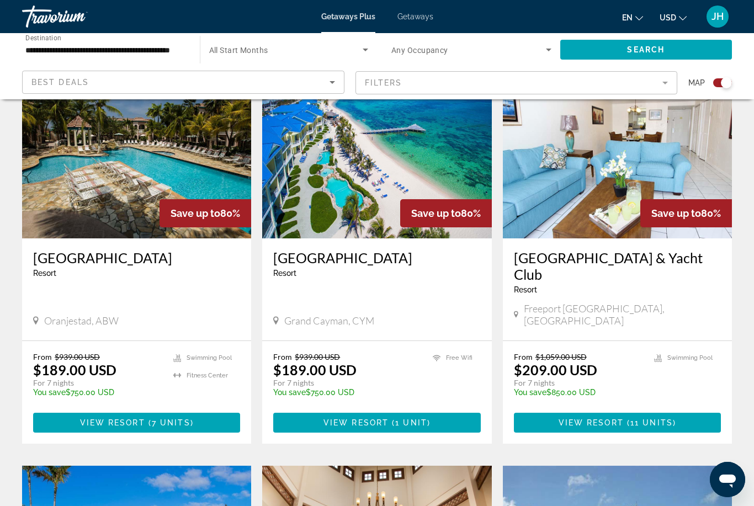
click at [389, 255] on h3 "[GEOGRAPHIC_DATA]" at bounding box center [376, 258] width 207 height 17
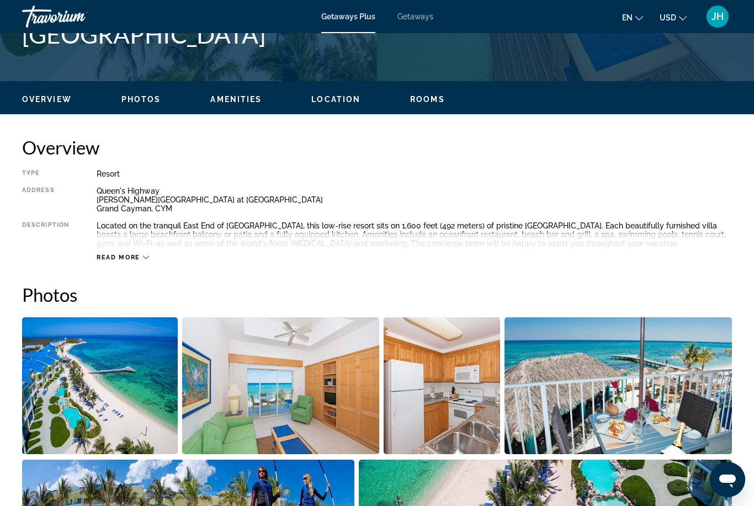
scroll to position [476, 0]
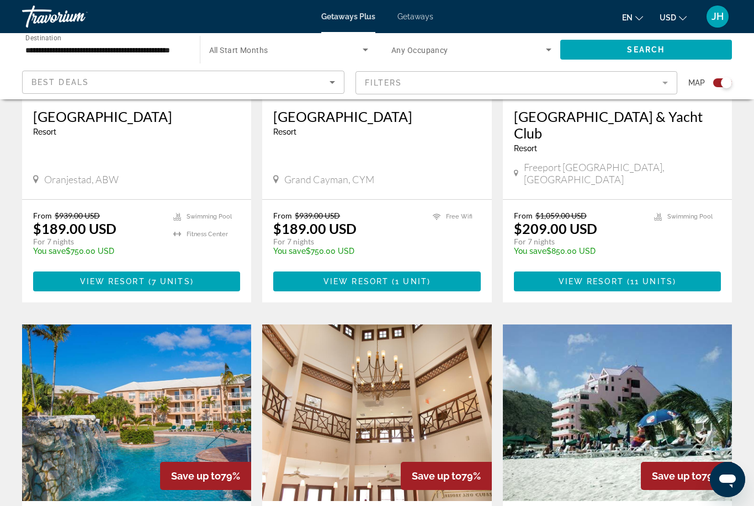
scroll to position [958, 0]
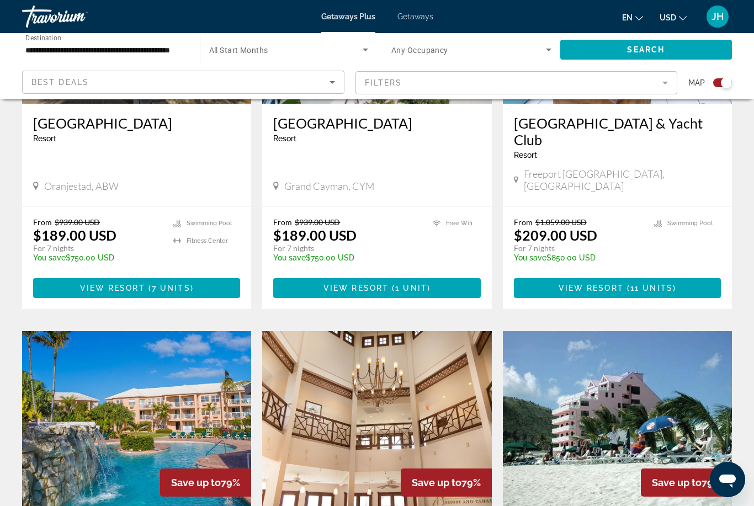
click at [171, 53] on input "**********" at bounding box center [105, 50] width 160 height 13
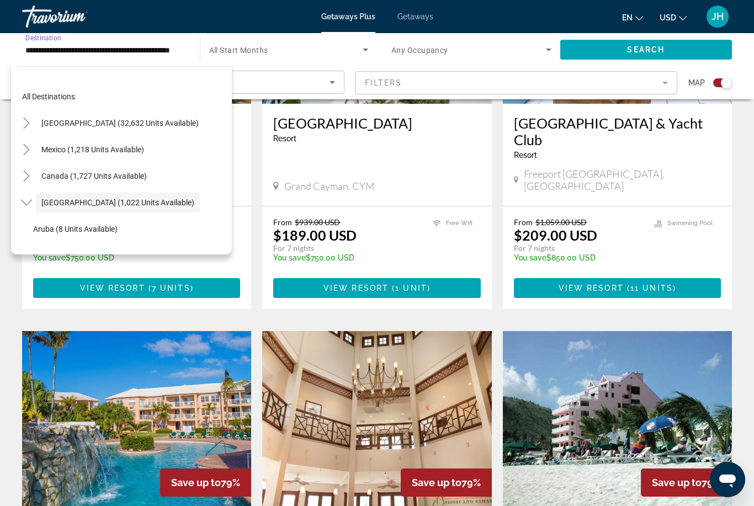
scroll to position [39, 0]
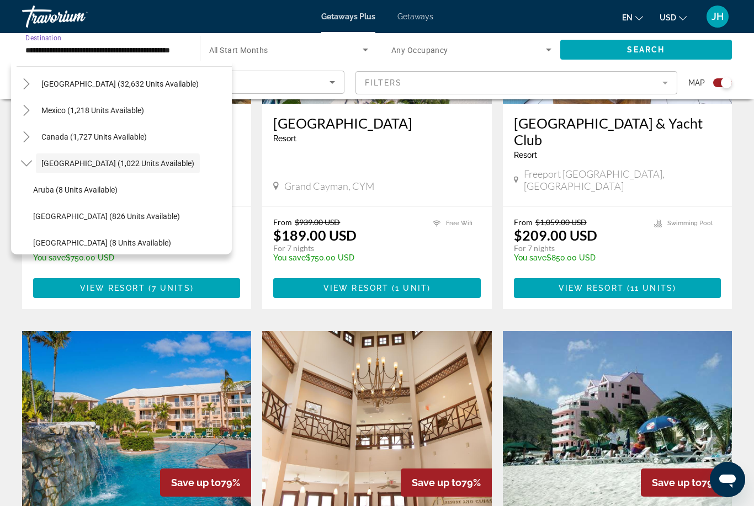
click at [315, 47] on span "Search widget" at bounding box center [286, 49] width 154 height 13
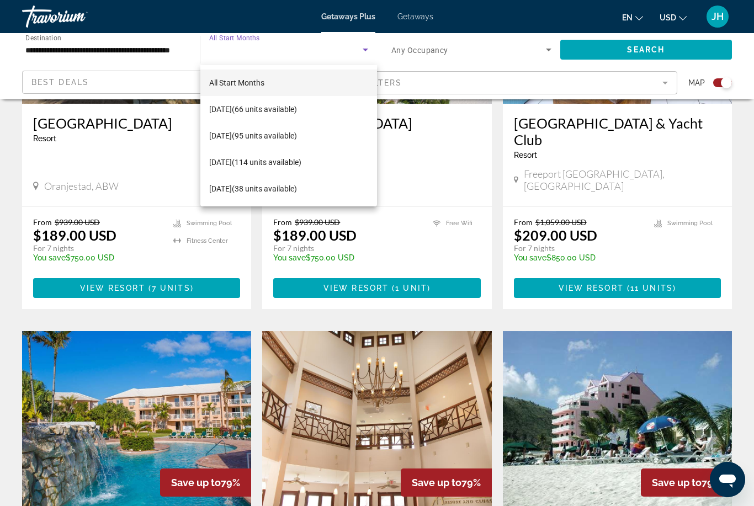
click at [142, 95] on div at bounding box center [377, 253] width 754 height 506
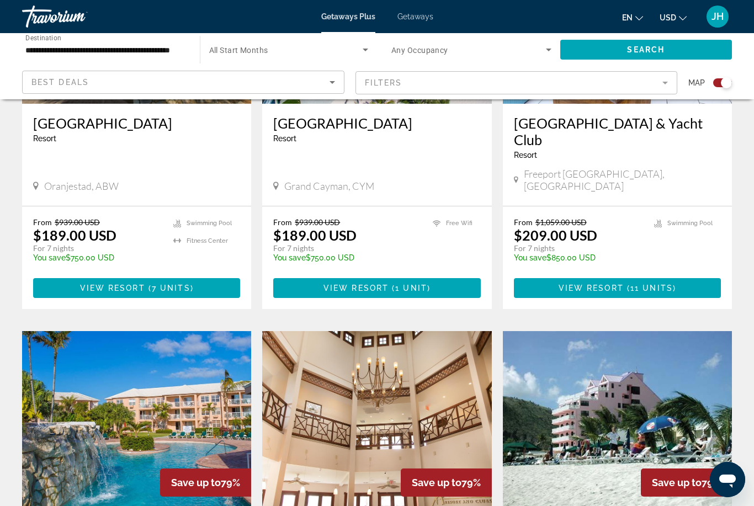
click at [165, 55] on input "**********" at bounding box center [105, 50] width 160 height 13
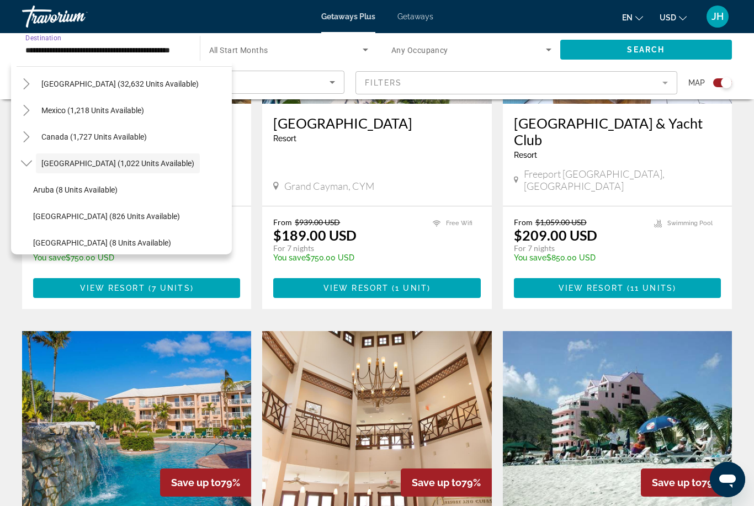
click at [550, 56] on icon "Search widget" at bounding box center [548, 49] width 13 height 13
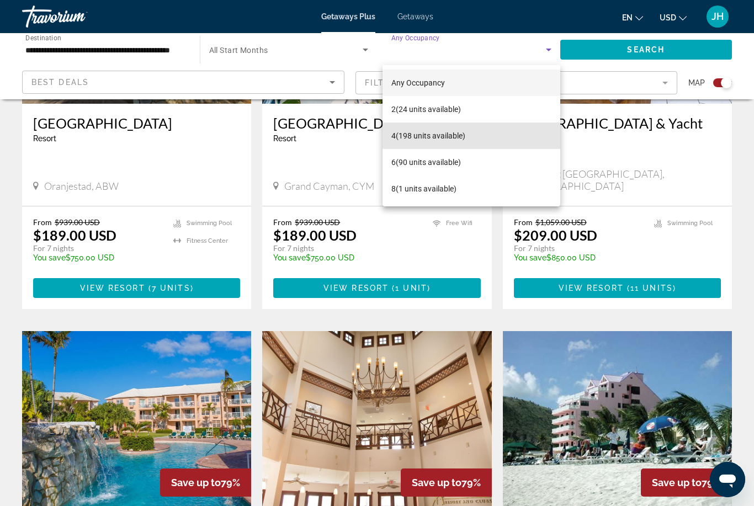
click at [481, 139] on mat-option "4 (198 units available)" at bounding box center [472, 136] width 178 height 27
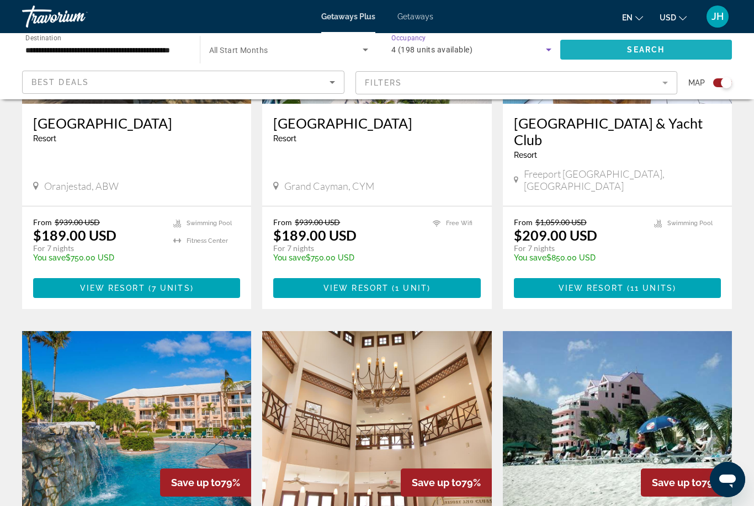
click at [645, 51] on span "Search" at bounding box center [646, 49] width 38 height 9
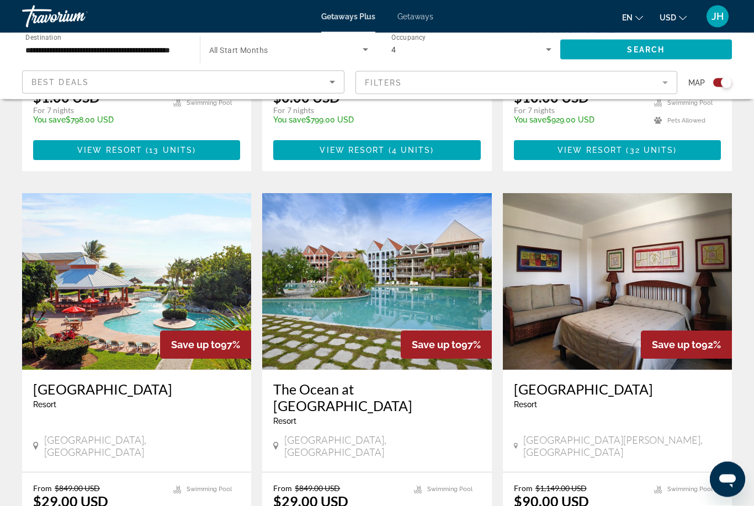
scroll to position [679, 0]
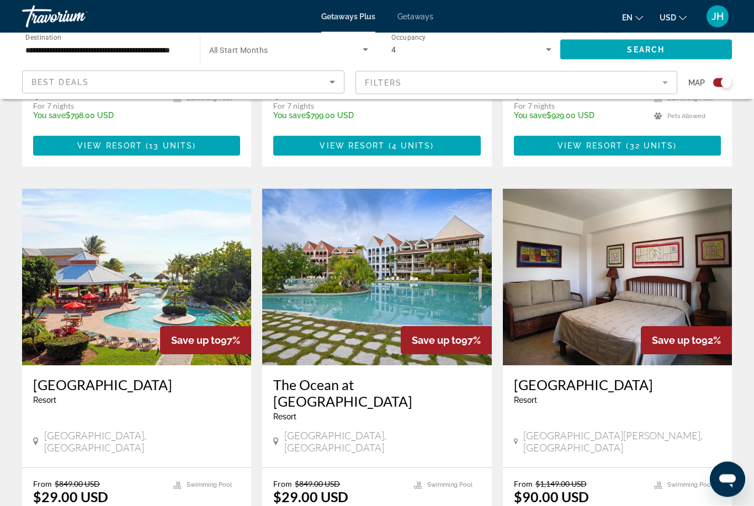
click at [358, 326] on img "Main content" at bounding box center [376, 277] width 229 height 177
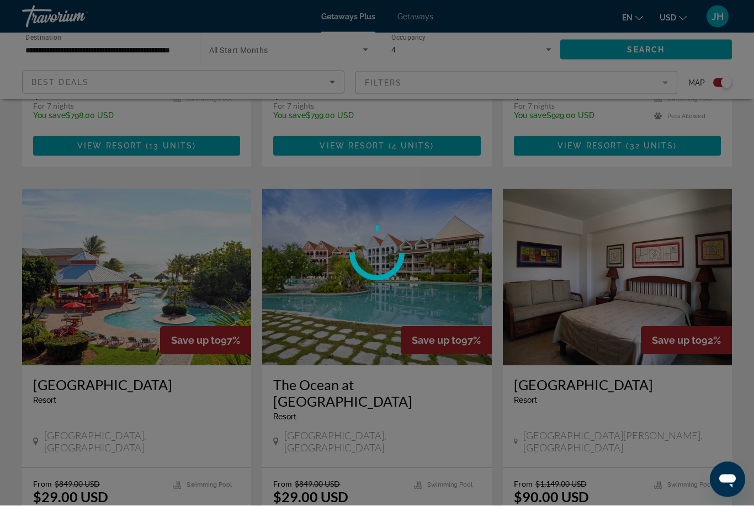
scroll to position [679, 0]
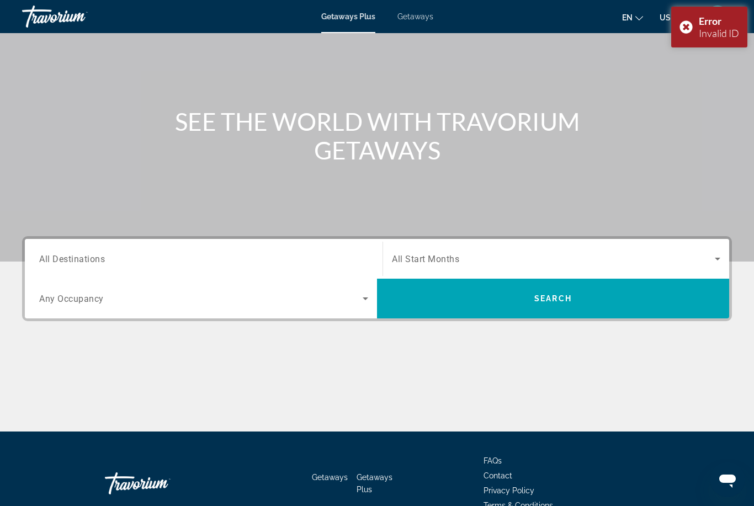
scroll to position [68, 0]
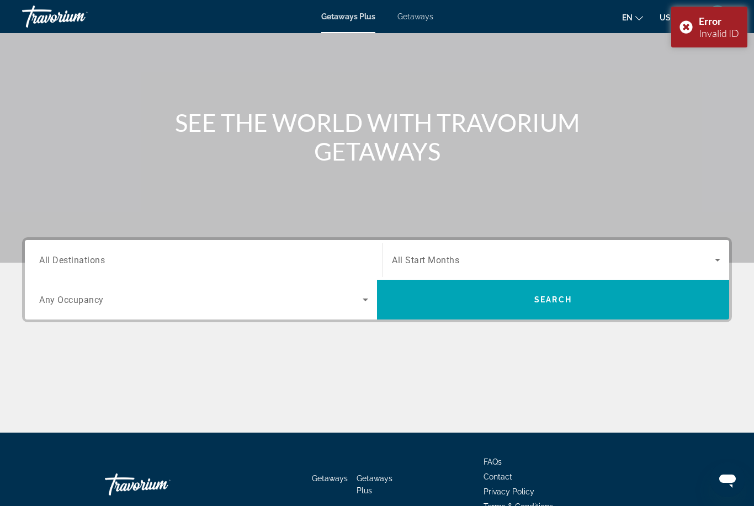
click at [693, 27] on div "Error Invalid ID" at bounding box center [710, 27] width 76 height 41
click at [363, 289] on div "Search widget" at bounding box center [203, 299] width 329 height 31
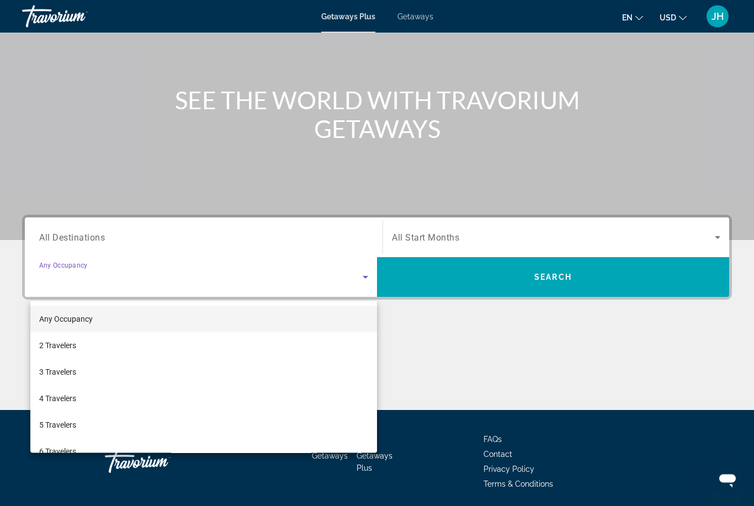
scroll to position [95, 0]
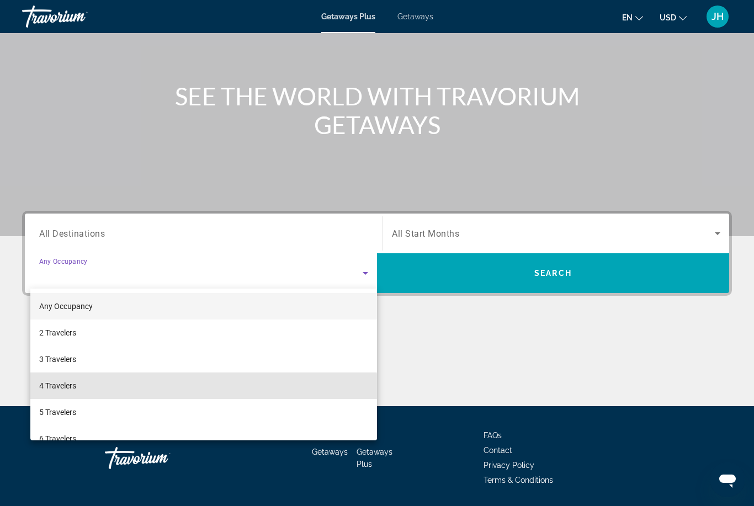
click at [154, 390] on mat-option "4 Travelers" at bounding box center [203, 386] width 347 height 27
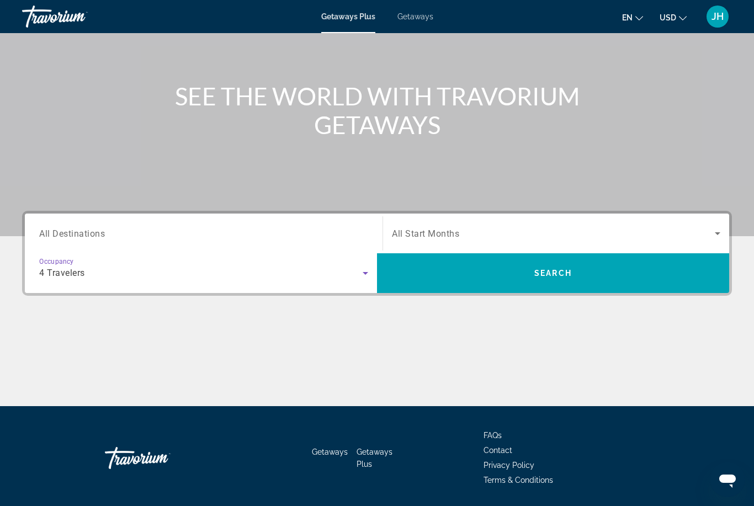
click at [548, 283] on span "Search widget" at bounding box center [553, 273] width 352 height 27
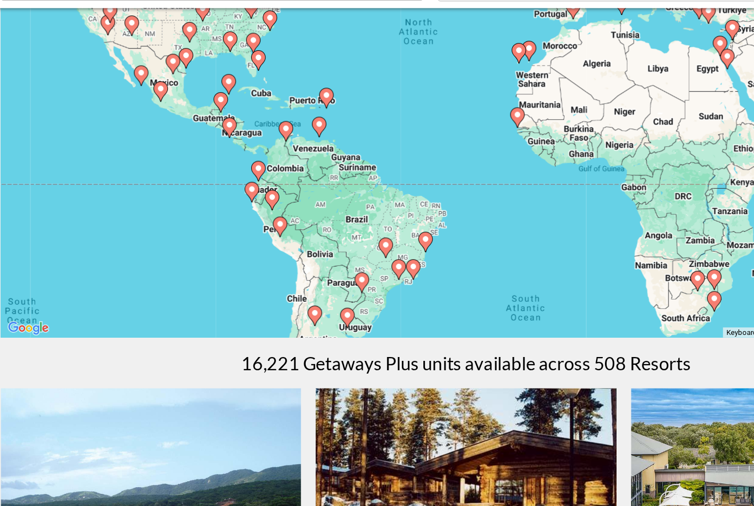
scroll to position [90, 0]
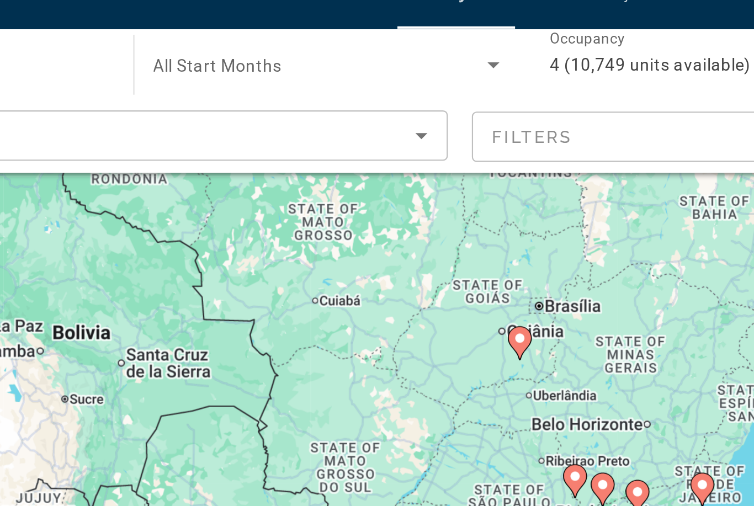
click at [247, 155] on div "To activate drag with keyboard, press Alt + Enter. Once in keyboard drag state,…" at bounding box center [377, 185] width 710 height 331
type input "**********"
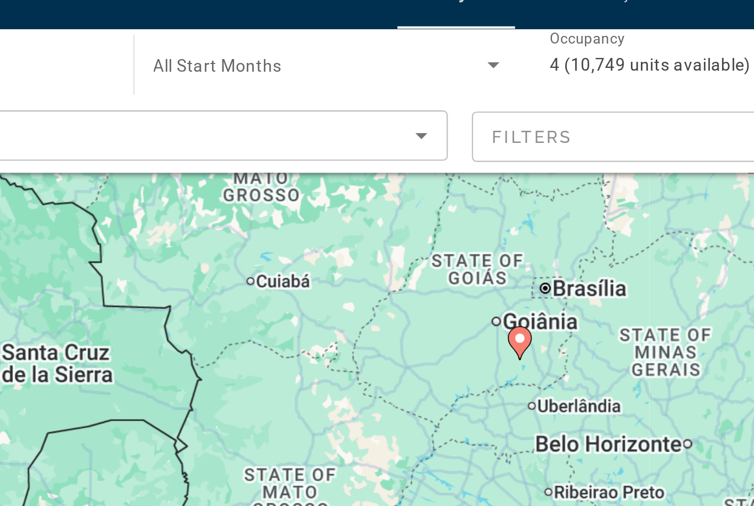
click at [241, 158] on div "To activate drag with keyboard, press Alt + Enter. Once in keyboard drag state,…" at bounding box center [377, 185] width 710 height 331
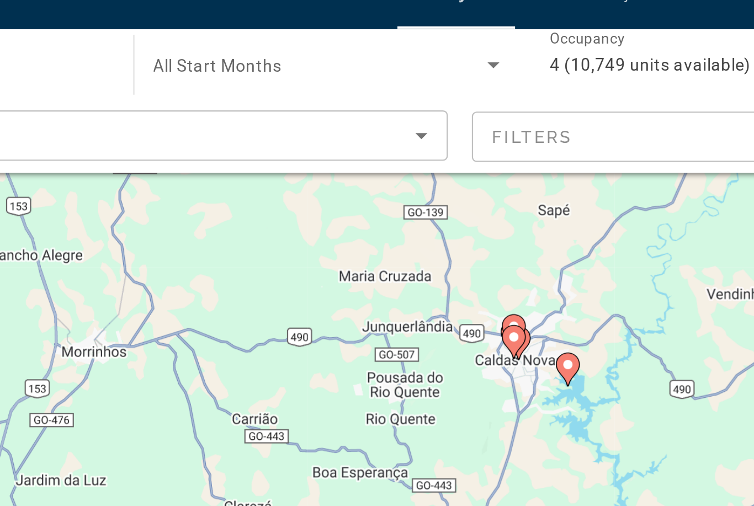
click at [246, 161] on div "To navigate, press the arrow keys. To activate drag with keyboard, press Alt + …" at bounding box center [377, 185] width 710 height 331
click at [372, 170] on gmp-advanced-marker "Main content" at bounding box center [377, 178] width 11 height 17
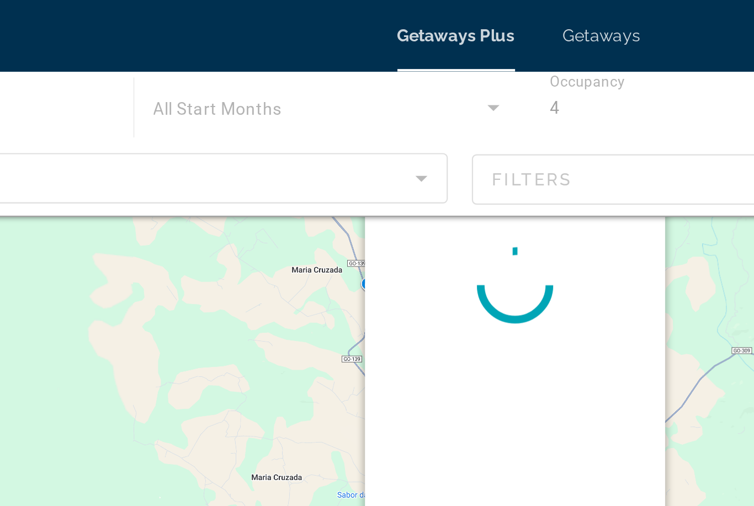
scroll to position [0, 0]
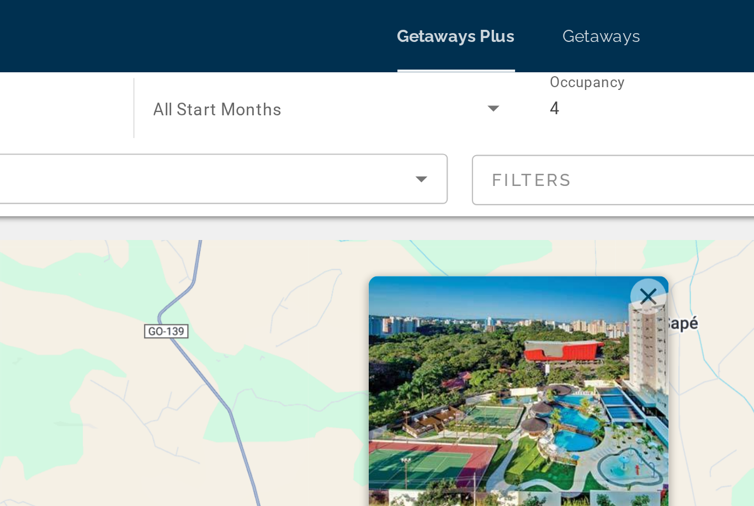
click at [308, 208] on img "Main content" at bounding box center [377, 182] width 138 height 110
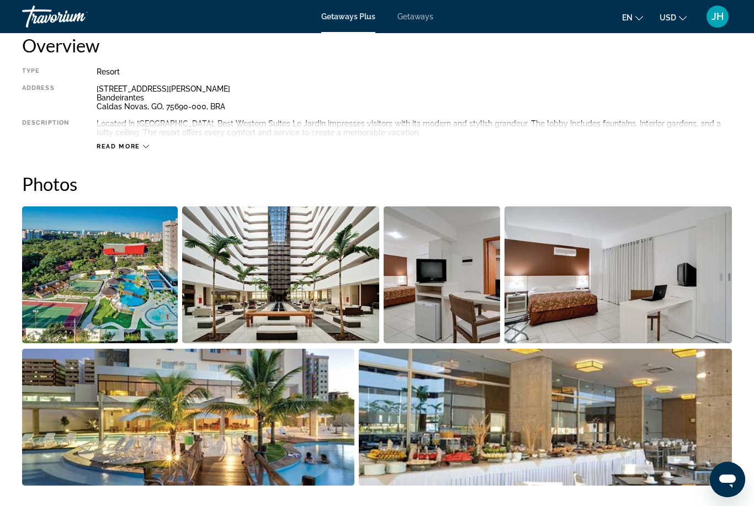
scroll to position [567, 0]
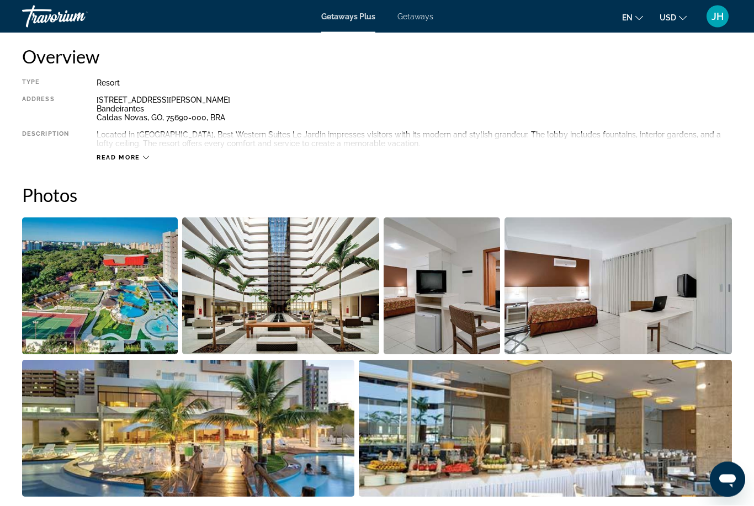
click at [655, 335] on img "Open full-screen image slider" at bounding box center [619, 286] width 228 height 137
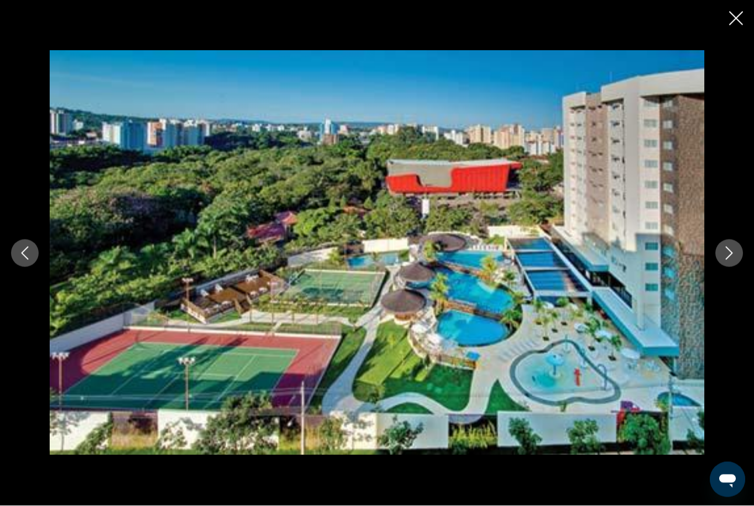
scroll to position [568, 0]
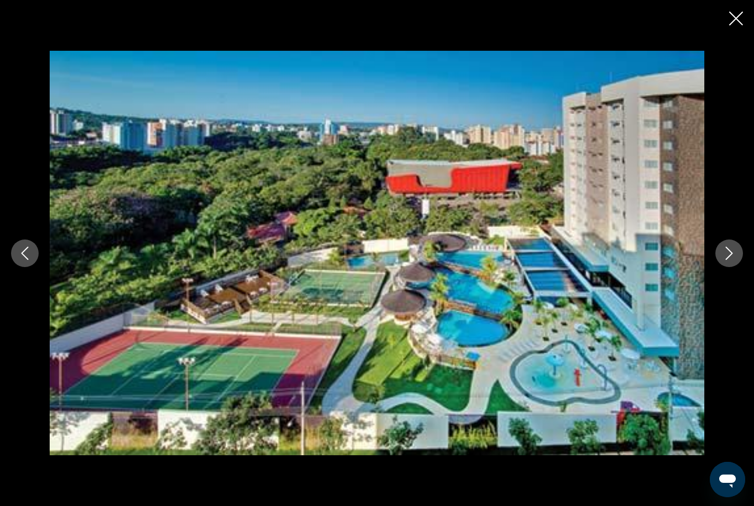
click at [734, 262] on button "Next image" at bounding box center [730, 254] width 28 height 28
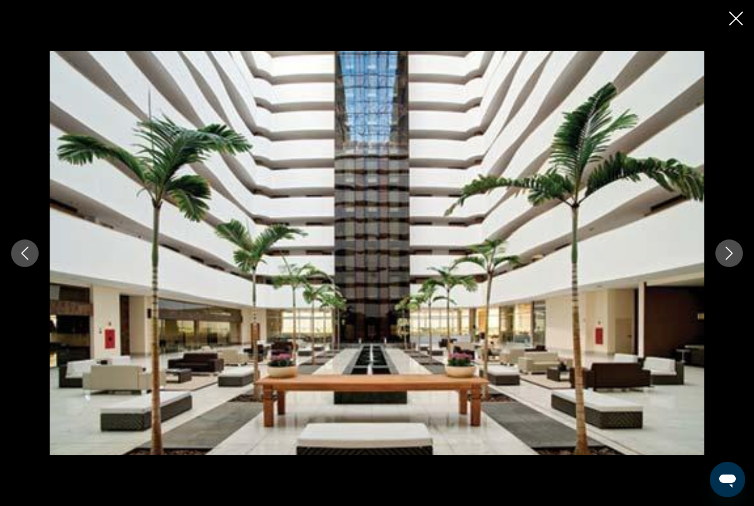
click at [733, 260] on icon "Next image" at bounding box center [729, 253] width 13 height 13
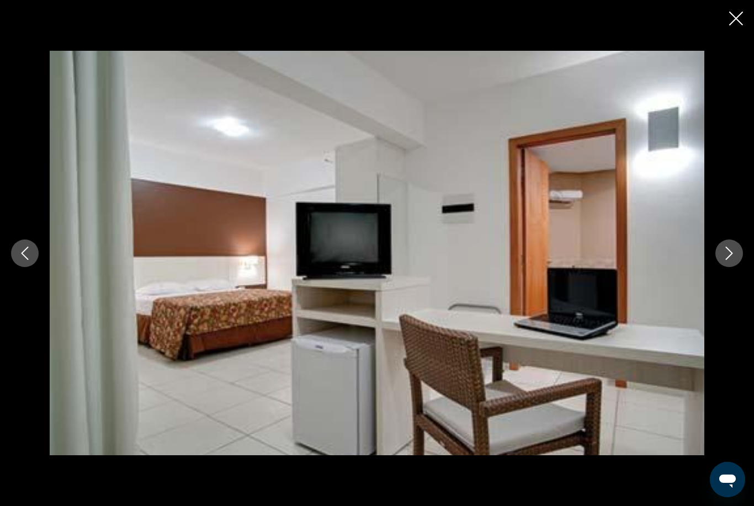
click at [727, 267] on button "Next image" at bounding box center [730, 254] width 28 height 28
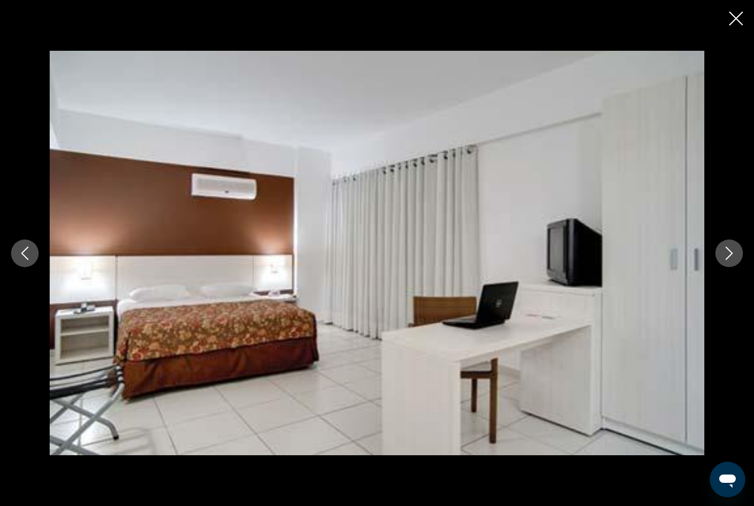
click at [722, 255] on button "Next image" at bounding box center [730, 254] width 28 height 28
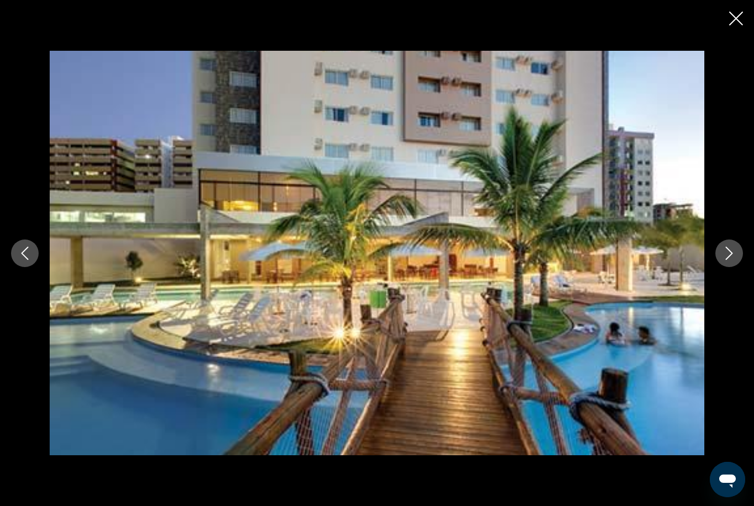
click at [22, 258] on icon "Previous image" at bounding box center [24, 253] width 13 height 13
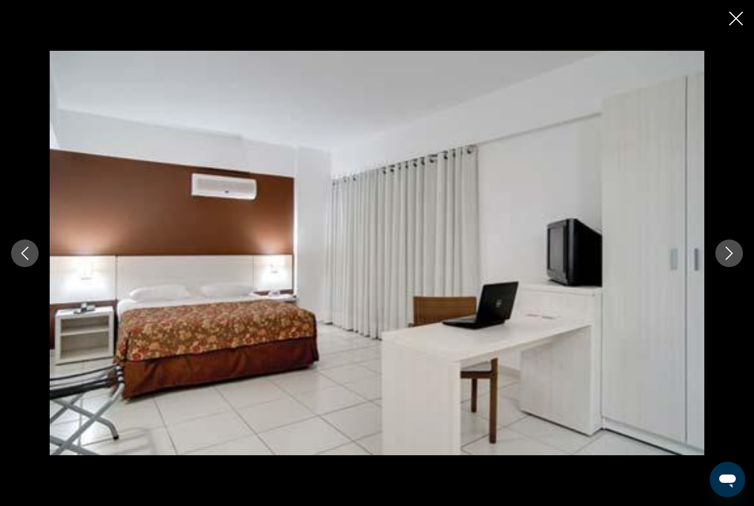
click at [733, 261] on button "Next image" at bounding box center [730, 254] width 28 height 28
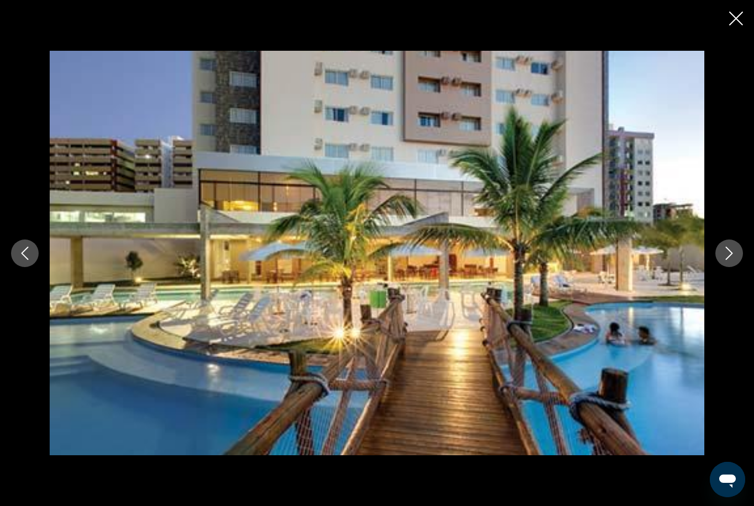
click at [730, 258] on icon "Next image" at bounding box center [729, 253] width 13 height 13
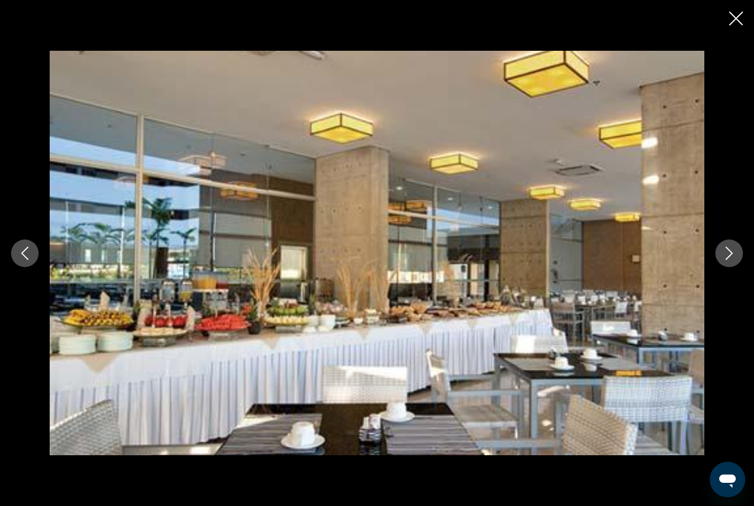
click at [722, 252] on button "Next image" at bounding box center [730, 254] width 28 height 28
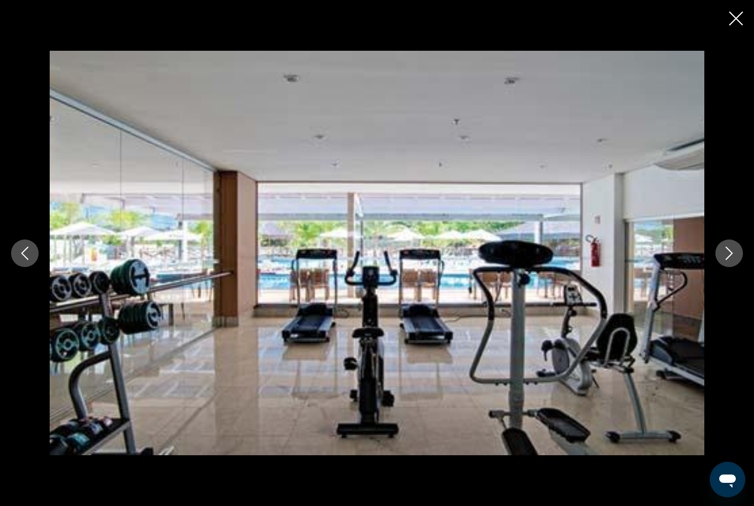
click at [719, 261] on button "Next image" at bounding box center [730, 254] width 28 height 28
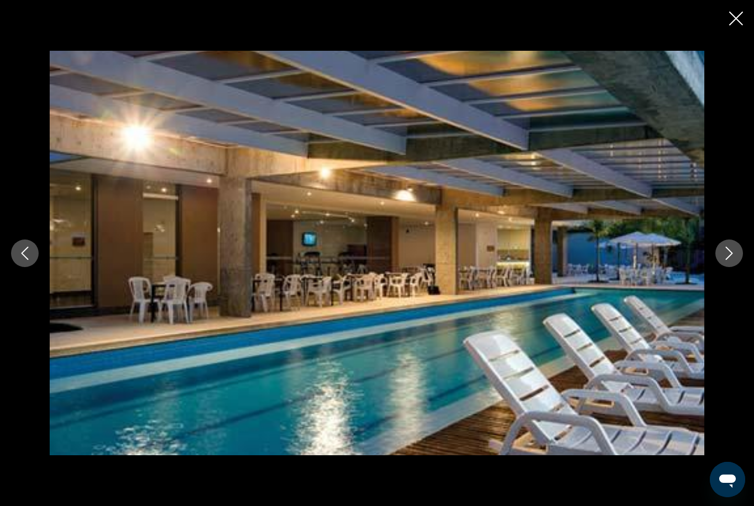
click at [713, 252] on div "prev next" at bounding box center [377, 253] width 754 height 405
click at [720, 268] on div "prev next" at bounding box center [377, 253] width 754 height 405
click at [735, 254] on icon "Next image" at bounding box center [729, 253] width 13 height 13
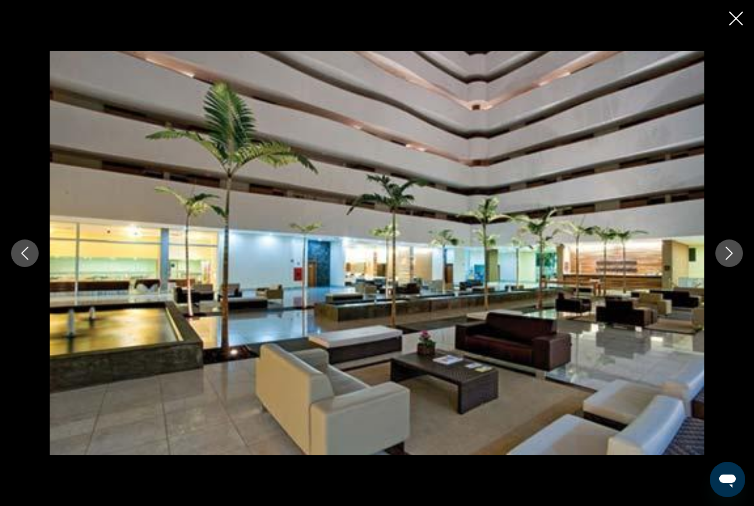
click at [734, 255] on icon "Next image" at bounding box center [729, 253] width 13 height 13
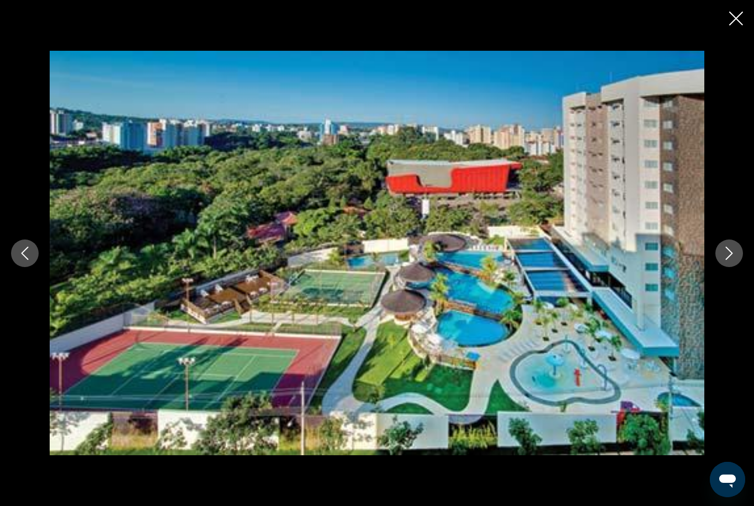
click at [731, 252] on icon "Next image" at bounding box center [729, 253] width 7 height 13
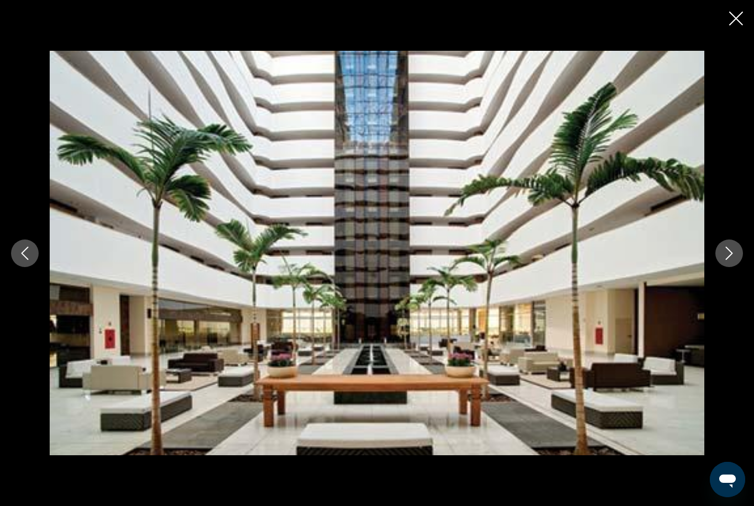
click at [740, 20] on icon "Close slideshow" at bounding box center [737, 19] width 14 height 14
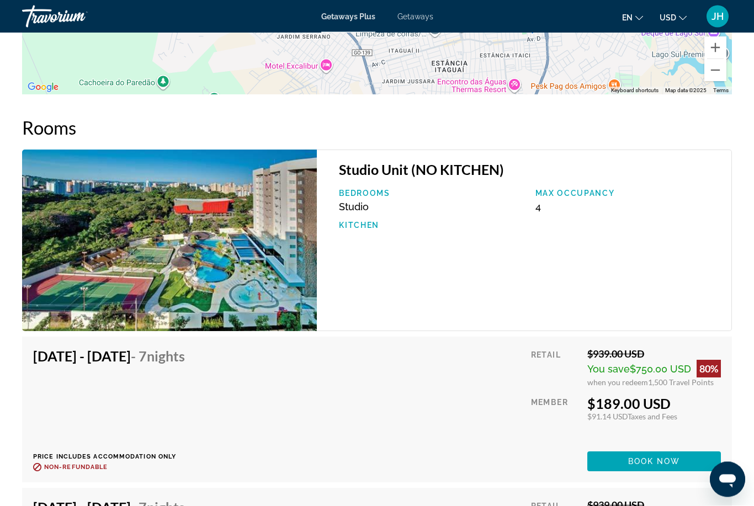
scroll to position [1791, 0]
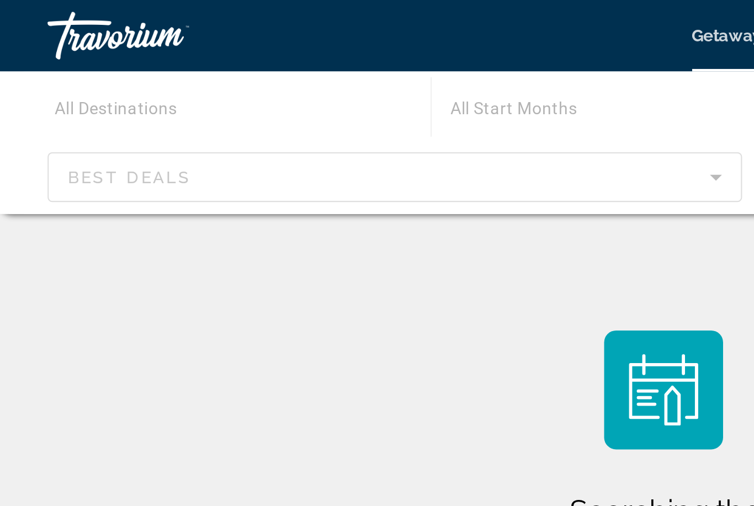
click at [40, 10] on div "Travorium" at bounding box center [77, 16] width 110 height 29
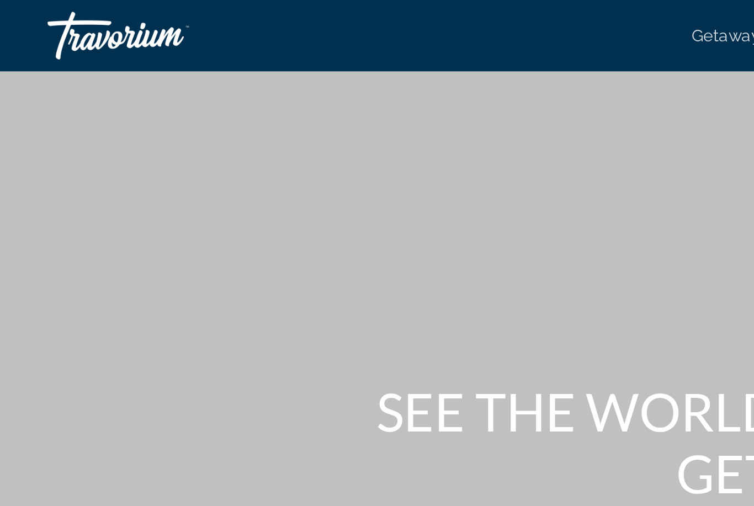
click at [61, 15] on div "Travorium" at bounding box center [77, 16] width 110 height 29
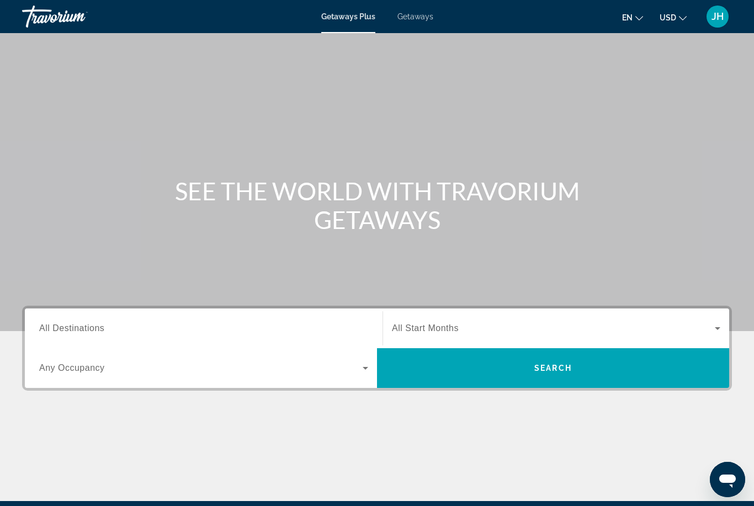
click at [102, 331] on span "All Destinations" at bounding box center [71, 328] width 65 height 9
click at [102, 331] on input "Destination All Destinations" at bounding box center [203, 329] width 329 height 13
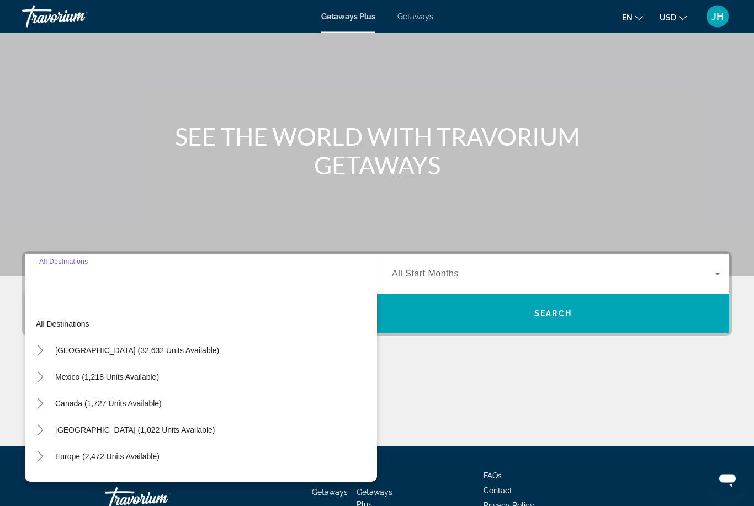
scroll to position [130, 0]
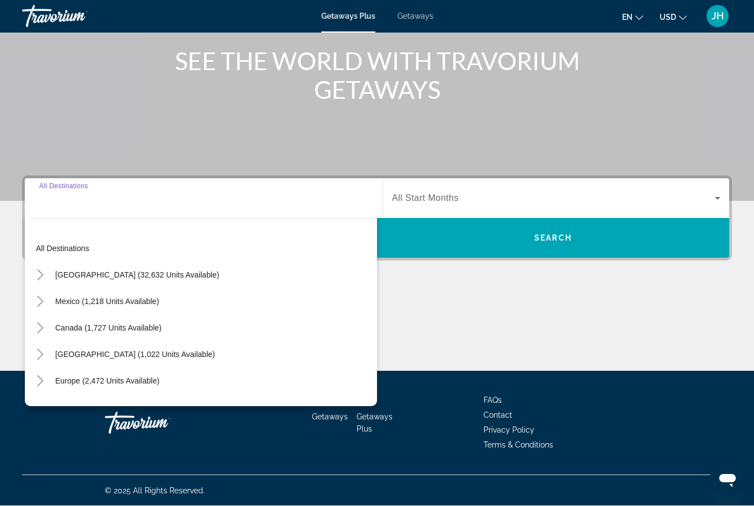
click at [576, 426] on li "Privacy Policy" at bounding box center [567, 430] width 166 height 12
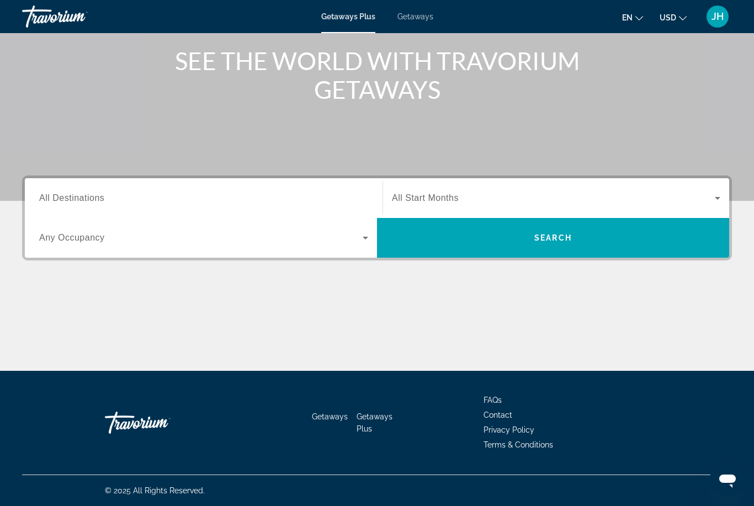
click at [251, 203] on input "Destination All Destinations" at bounding box center [203, 198] width 329 height 13
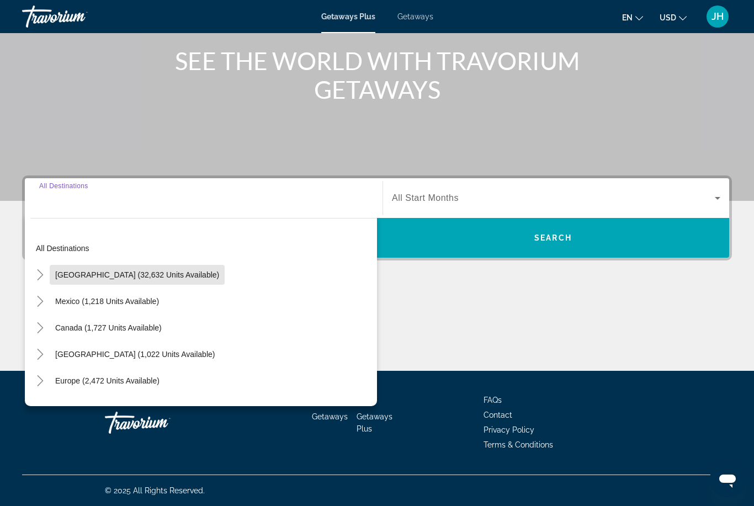
click at [179, 278] on span "[GEOGRAPHIC_DATA] (32,632 units available)" at bounding box center [137, 275] width 164 height 9
type input "**********"
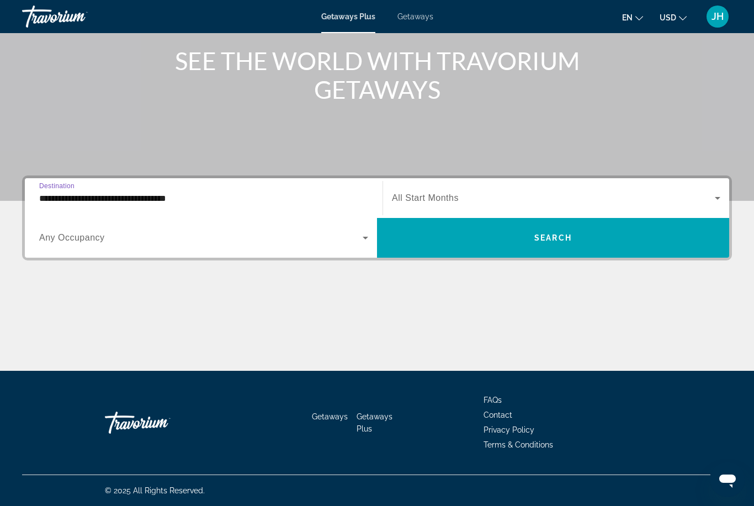
click at [364, 240] on icon "Search widget" at bounding box center [365, 237] width 13 height 13
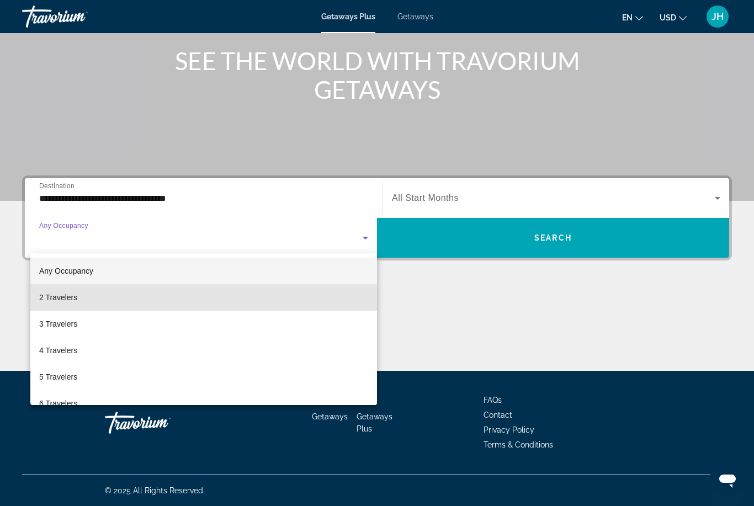
click at [133, 303] on mat-option "2 Travelers" at bounding box center [203, 297] width 347 height 27
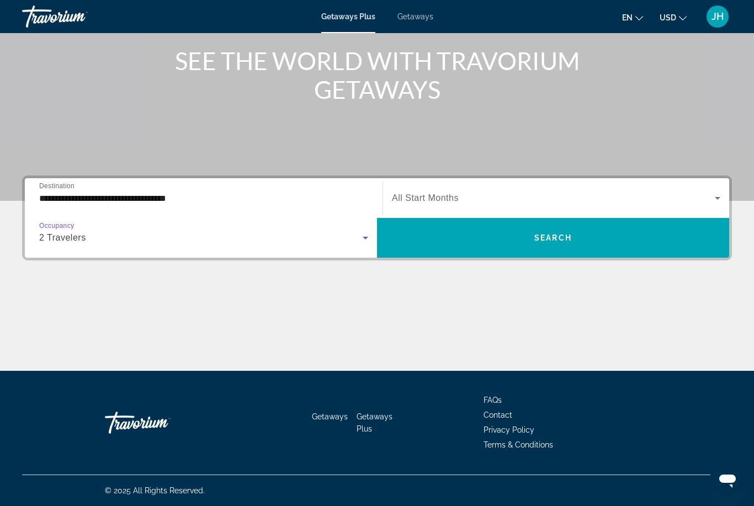
click at [456, 204] on span "Search widget" at bounding box center [553, 198] width 323 height 13
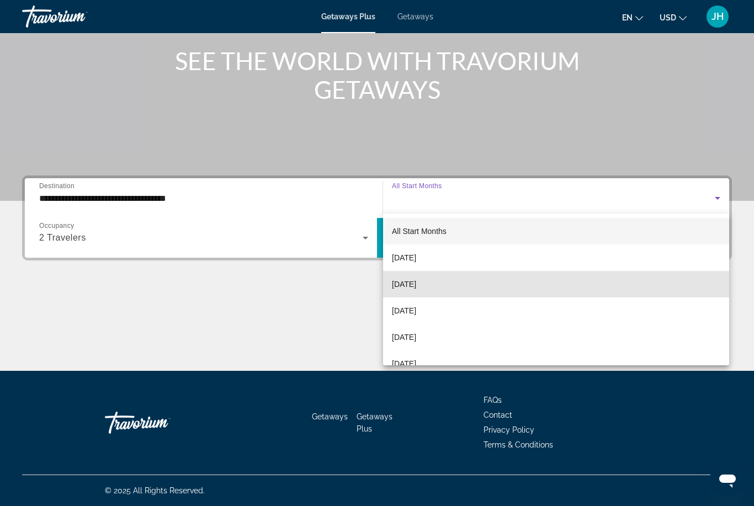
click at [477, 286] on mat-option "[DATE]" at bounding box center [556, 284] width 346 height 27
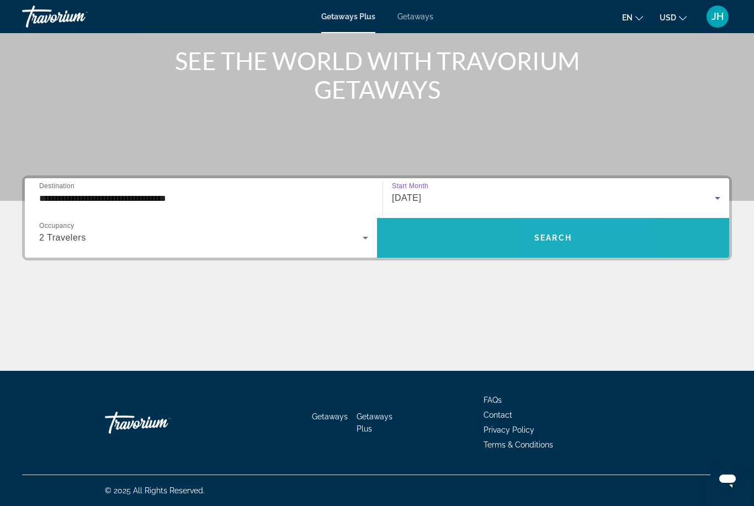
click at [564, 243] on span "Search widget" at bounding box center [553, 238] width 352 height 27
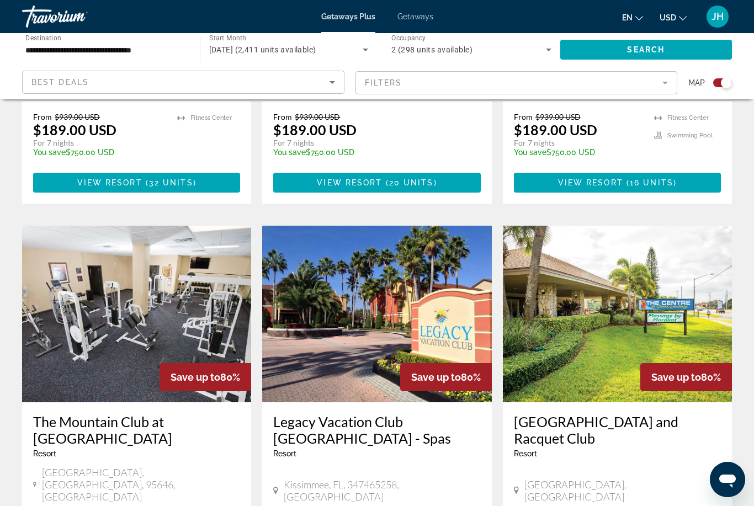
scroll to position [1455, 0]
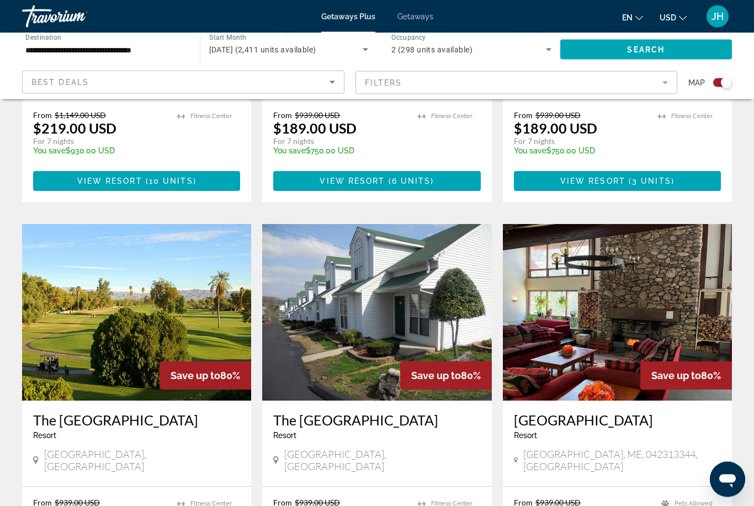
click at [171, 55] on input "**********" at bounding box center [105, 50] width 160 height 13
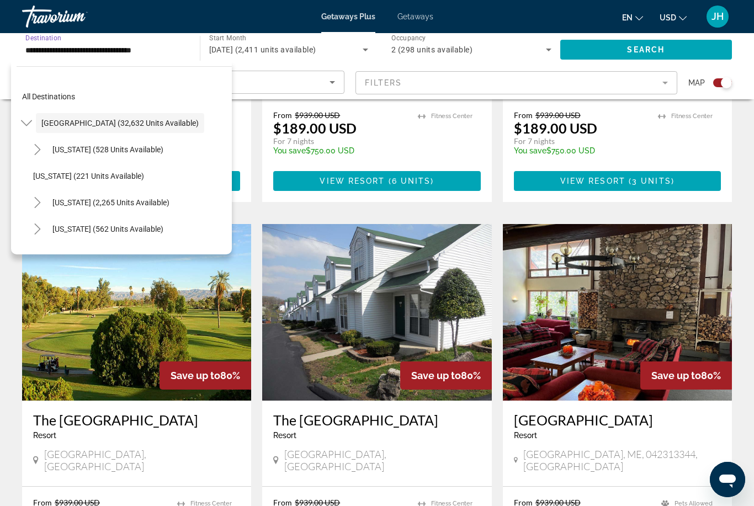
scroll to position [0, 0]
click at [38, 114] on span "Search widget" at bounding box center [120, 123] width 168 height 27
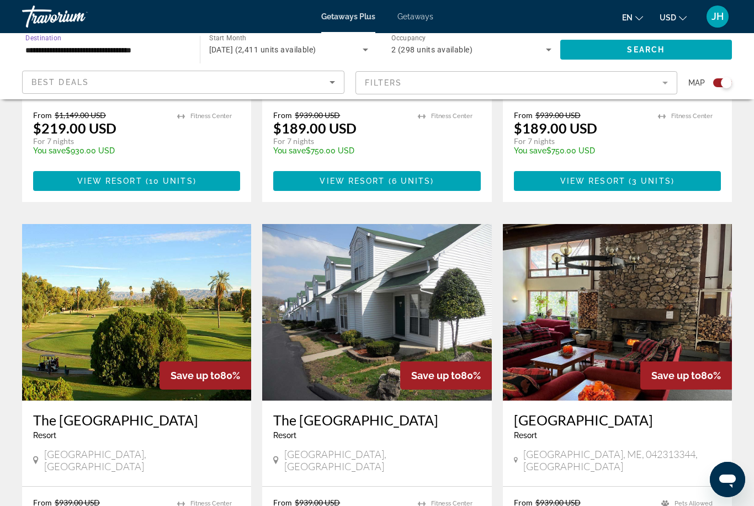
click at [149, 49] on input "**********" at bounding box center [105, 50] width 160 height 13
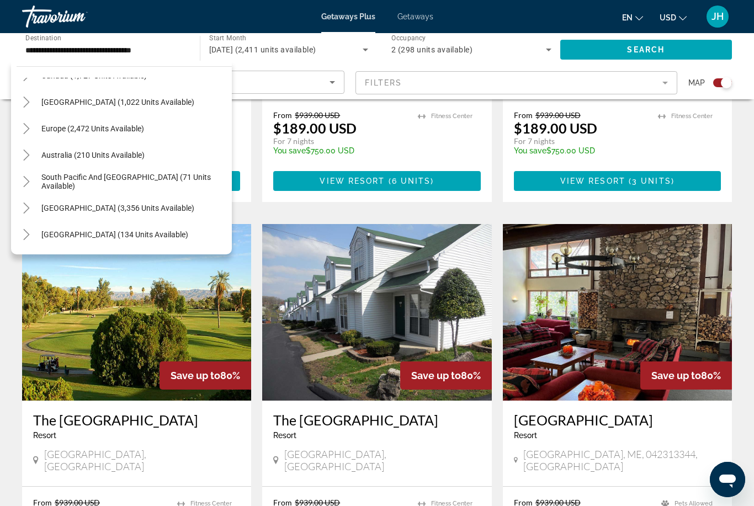
scroll to position [1133, 0]
click at [163, 104] on span "[GEOGRAPHIC_DATA] (1,022 units available)" at bounding box center [117, 103] width 153 height 9
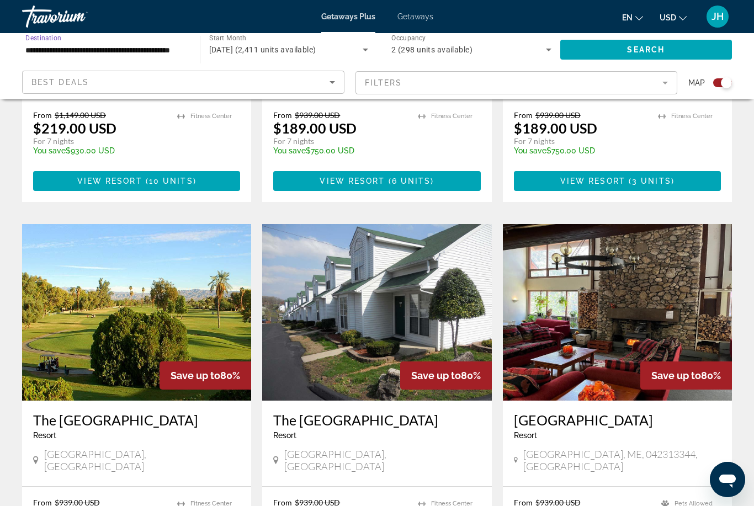
click at [670, 53] on span "Search widget" at bounding box center [647, 49] width 172 height 27
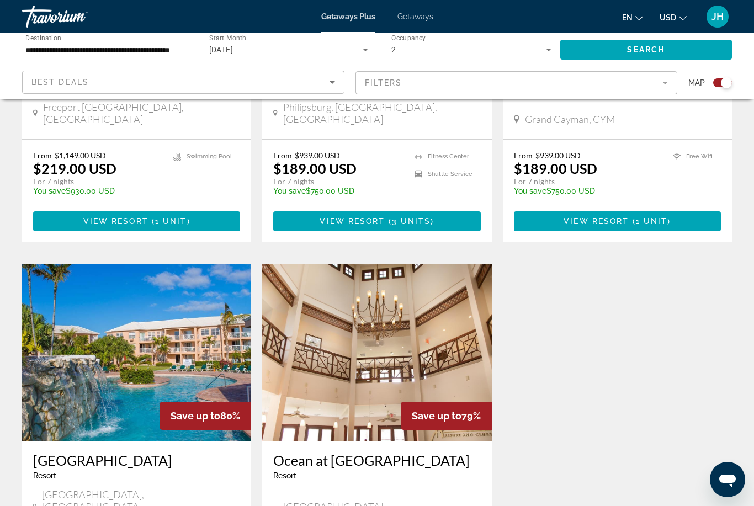
scroll to position [619, 0]
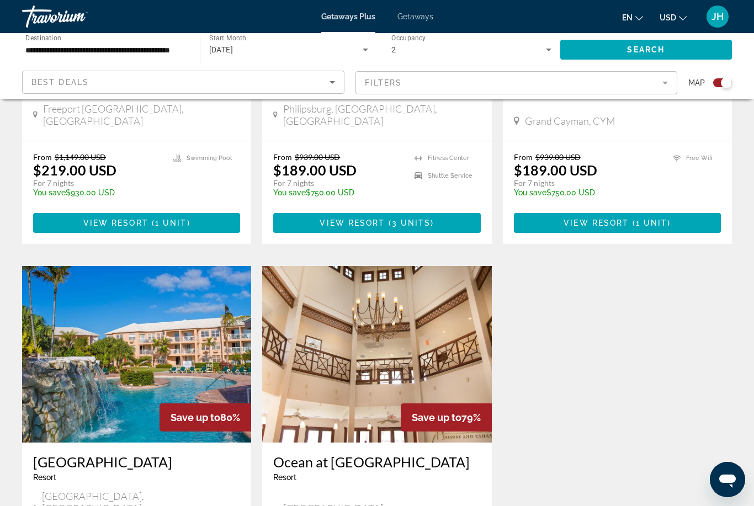
click at [171, 54] on input "**********" at bounding box center [105, 50] width 160 height 13
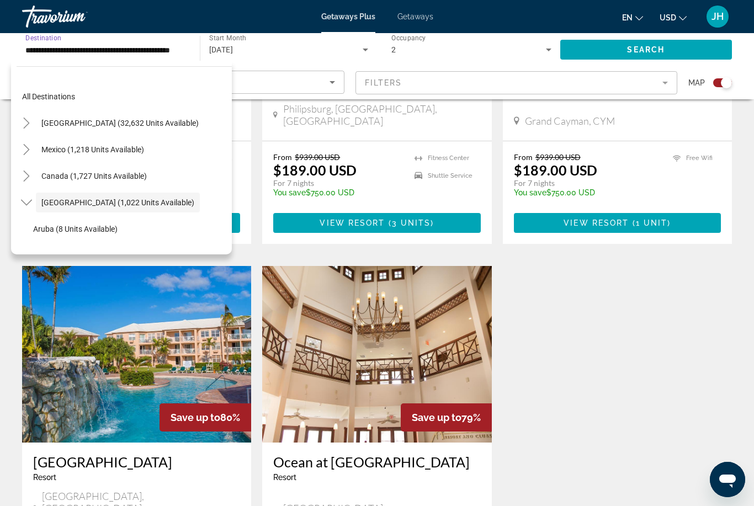
scroll to position [39, 0]
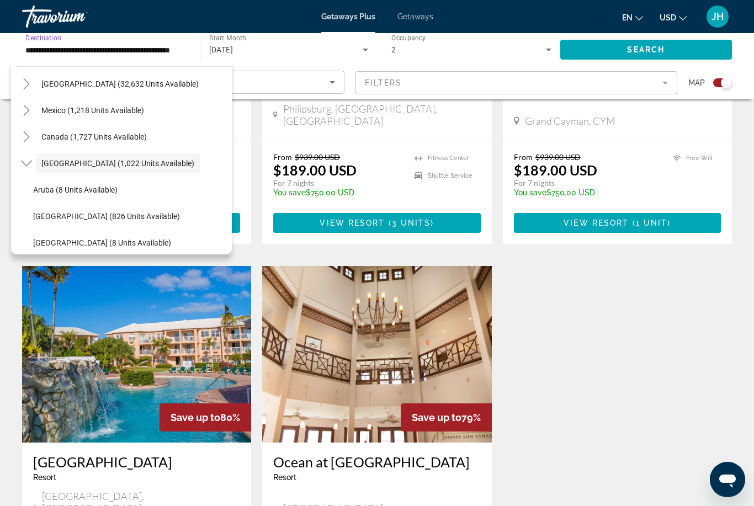
click at [120, 190] on span "Search widget" at bounding box center [130, 190] width 204 height 27
type input "**********"
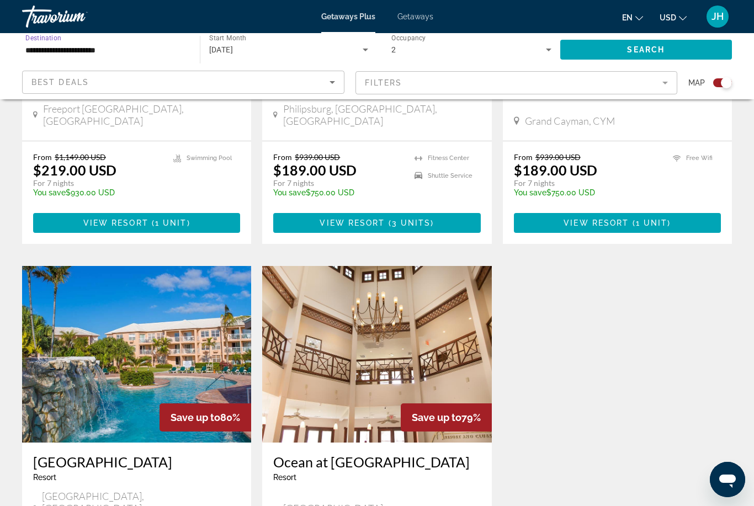
click at [631, 44] on span "Search widget" at bounding box center [647, 49] width 172 height 27
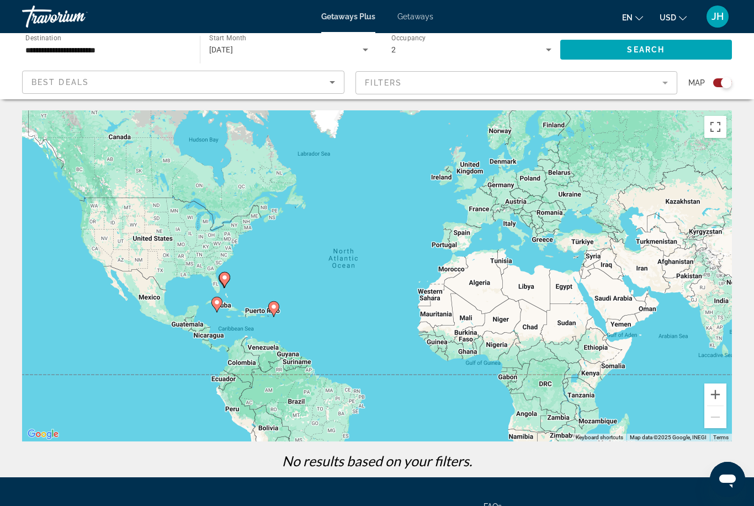
click at [363, 50] on icon "Search widget" at bounding box center [365, 49] width 13 height 13
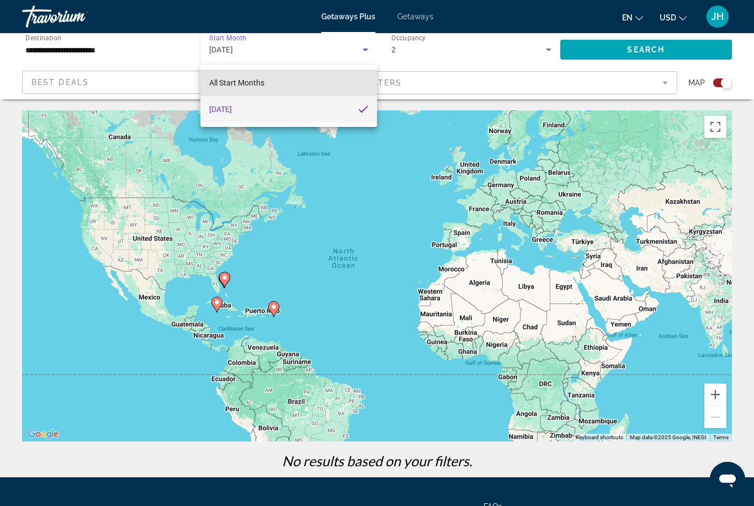
click at [304, 80] on mat-option "All Start Months" at bounding box center [288, 83] width 177 height 27
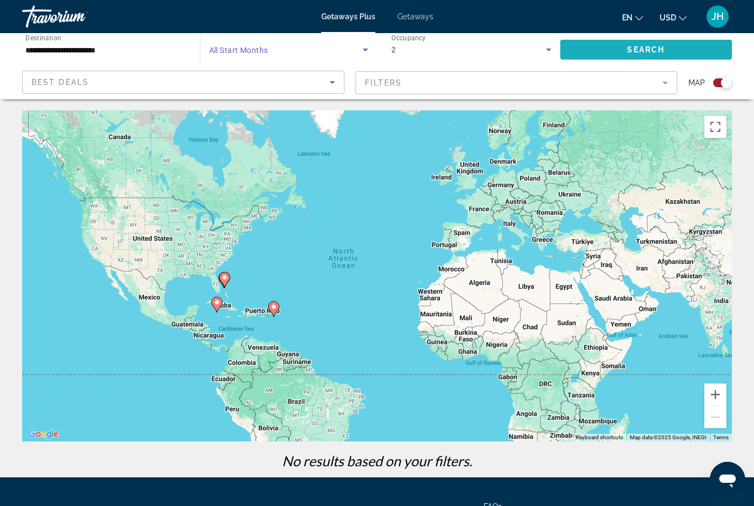
click at [687, 44] on span "Search widget" at bounding box center [647, 49] width 172 height 27
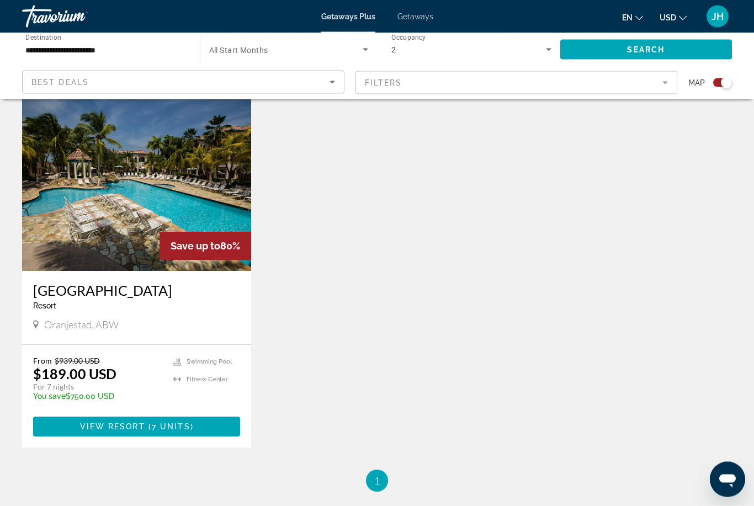
scroll to position [386, 0]
click at [190, 271] on img "Main content" at bounding box center [136, 182] width 229 height 177
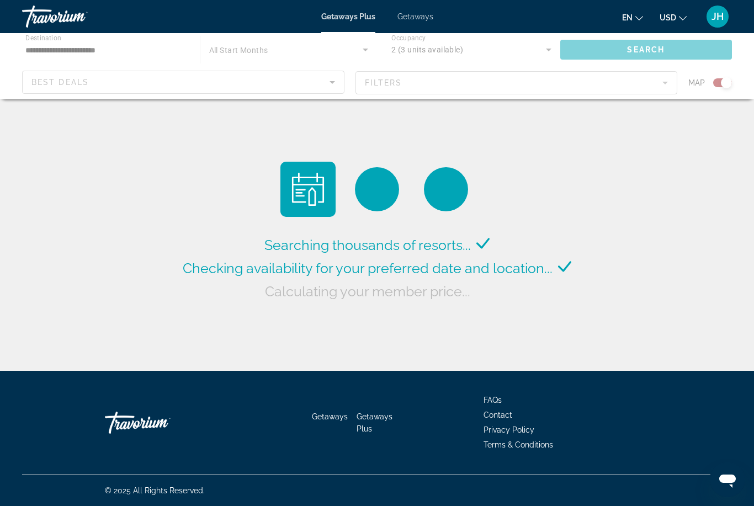
click at [108, 55] on div "Main content" at bounding box center [377, 66] width 754 height 66
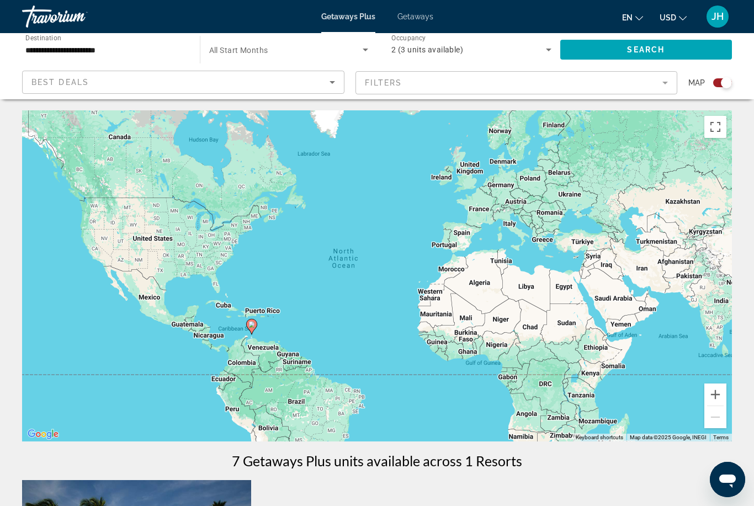
click at [103, 47] on input "**********" at bounding box center [105, 50] width 160 height 13
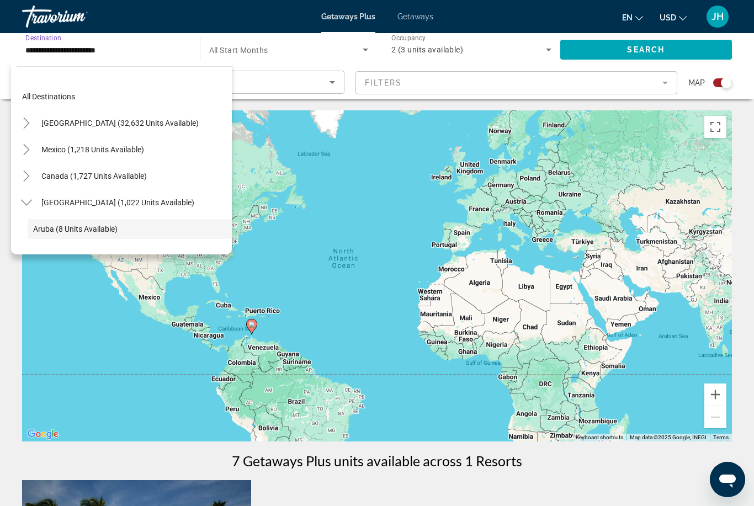
scroll to position [66, 0]
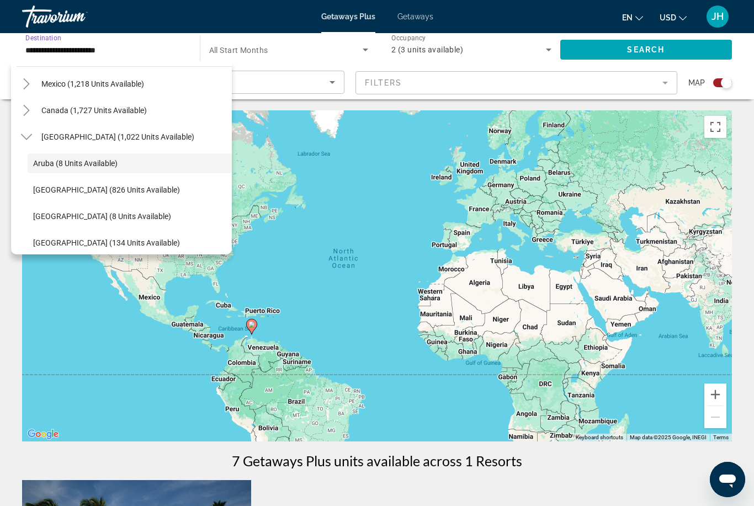
click at [146, 193] on span "Search widget" at bounding box center [130, 190] width 204 height 27
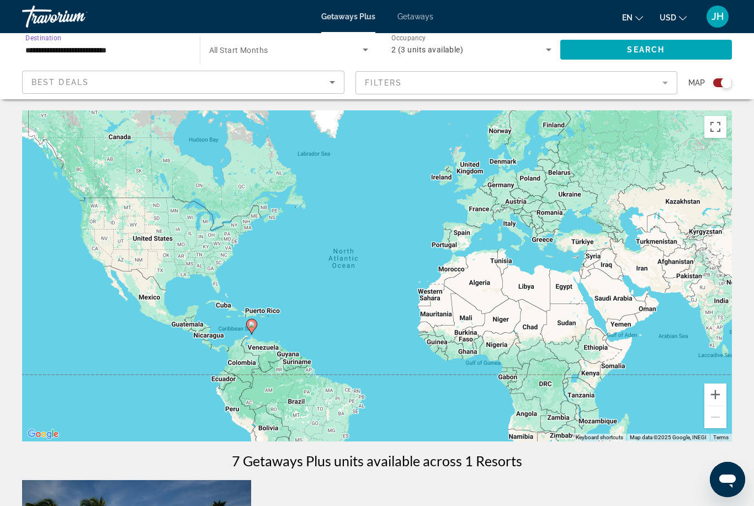
click at [673, 59] on span "Search widget" at bounding box center [647, 49] width 172 height 27
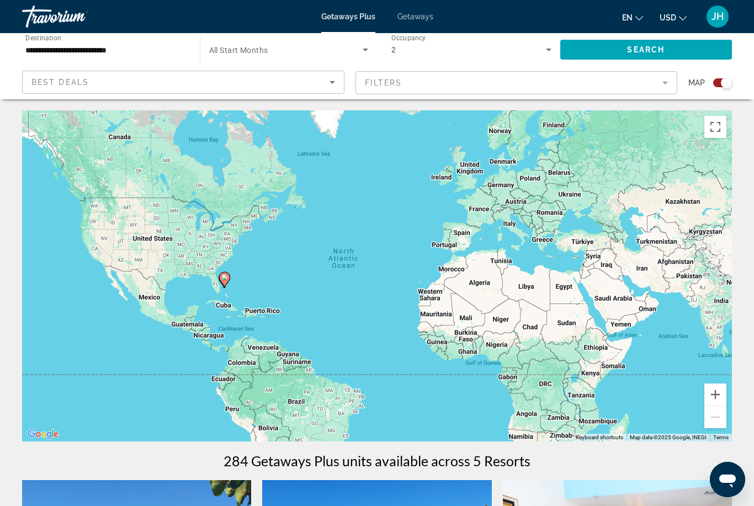
click at [144, 55] on input "**********" at bounding box center [105, 50] width 160 height 13
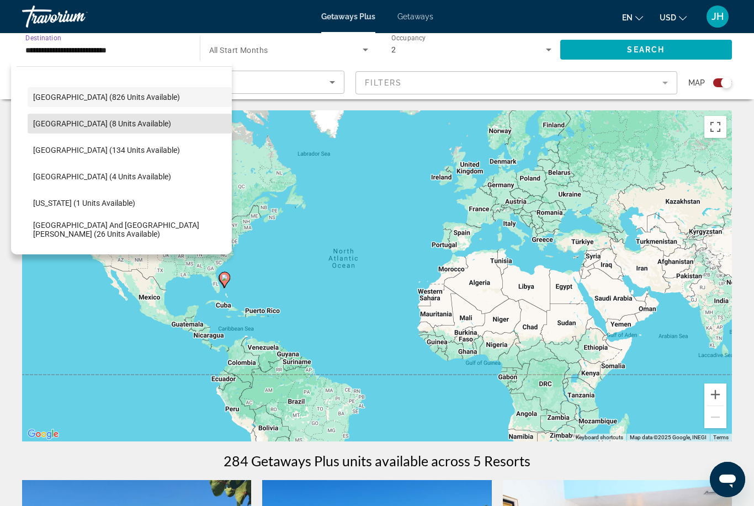
scroll to position [159, 0]
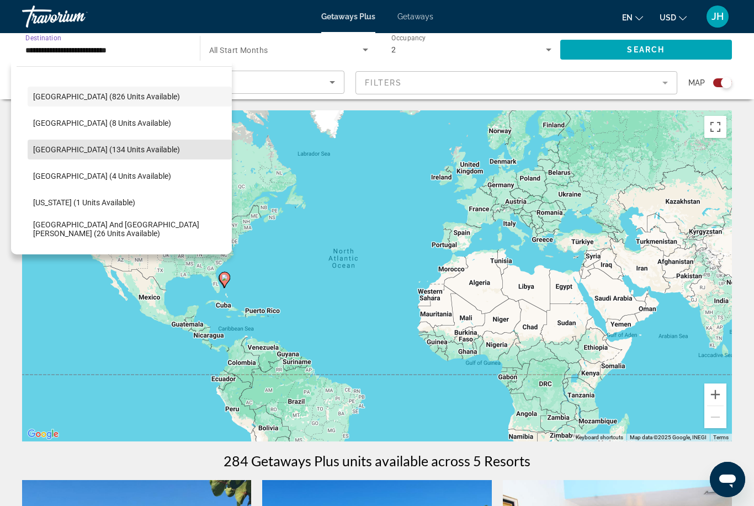
click at [178, 151] on span "Search widget" at bounding box center [130, 149] width 204 height 27
type input "**********"
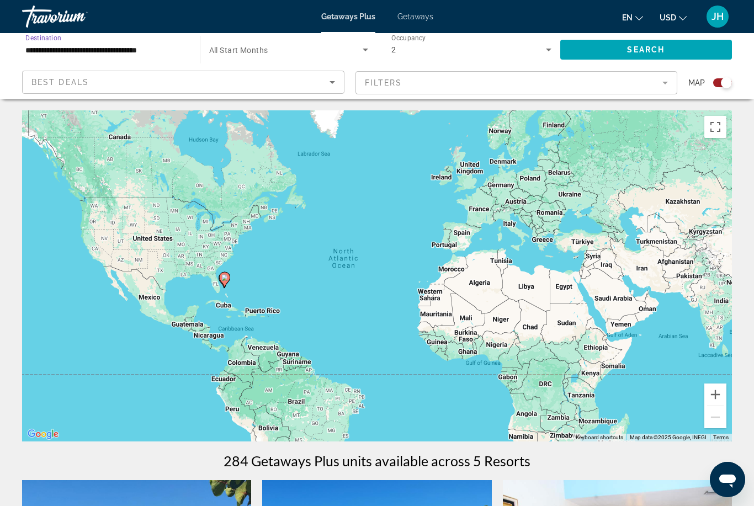
click at [690, 51] on span "Search widget" at bounding box center [647, 49] width 172 height 27
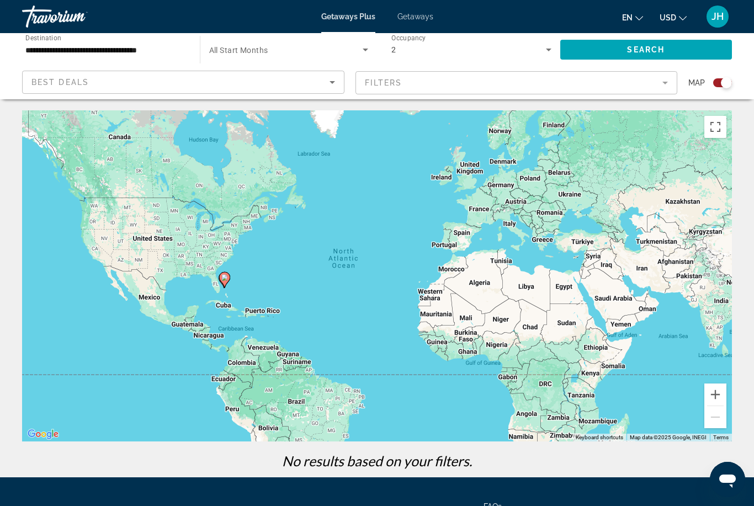
click at [630, 61] on span "Search widget" at bounding box center [647, 49] width 172 height 27
click at [273, 54] on span "Search widget" at bounding box center [286, 49] width 154 height 13
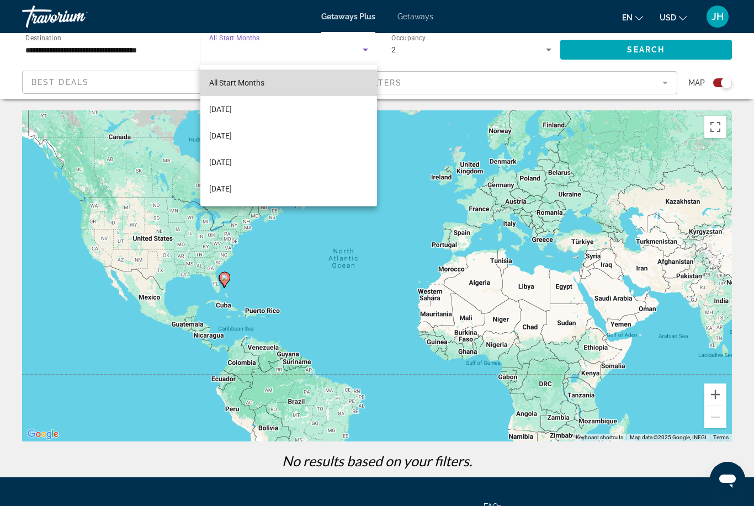
click at [282, 81] on mat-option "All Start Months" at bounding box center [288, 83] width 177 height 27
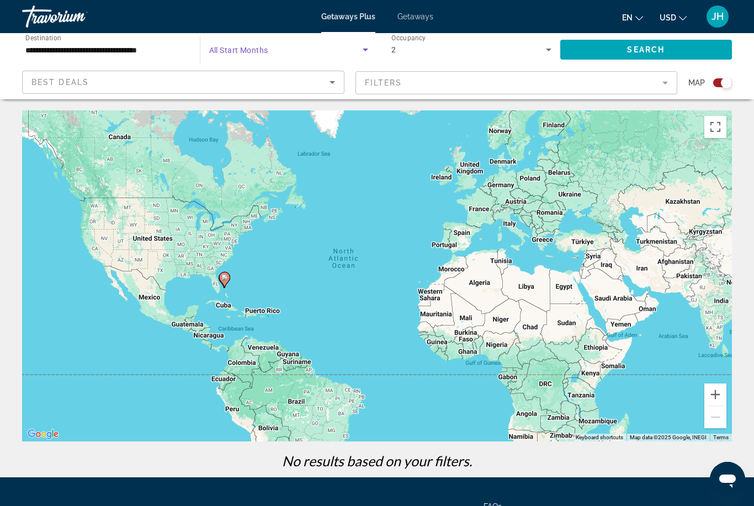
click at [657, 48] on span "Search" at bounding box center [646, 49] width 38 height 9
click at [172, 55] on input "**********" at bounding box center [105, 50] width 160 height 13
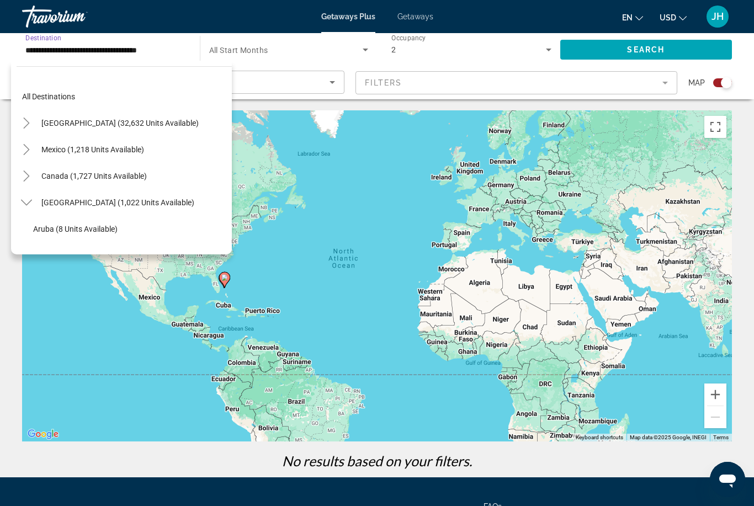
scroll to position [145, 0]
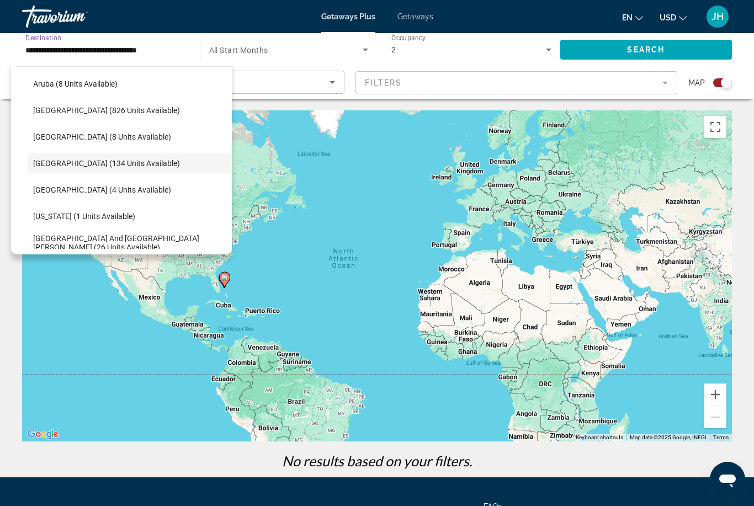
click at [156, 165] on span "[GEOGRAPHIC_DATA] (134 units available)" at bounding box center [106, 163] width 147 height 9
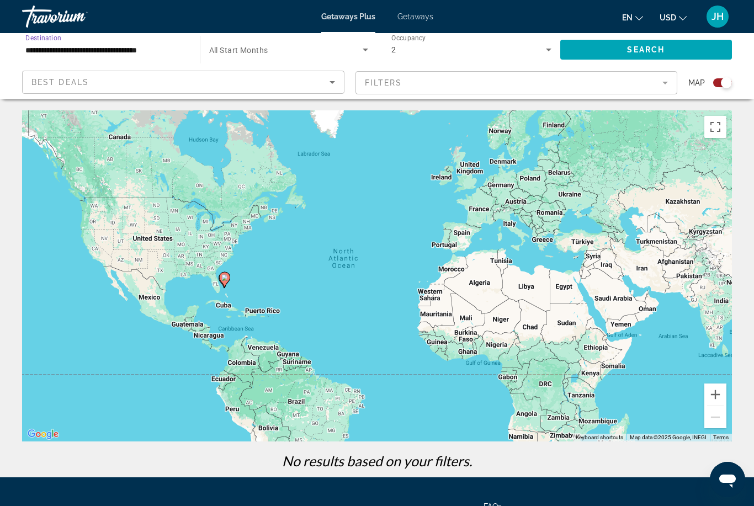
click at [675, 54] on span "Search widget" at bounding box center [647, 49] width 172 height 27
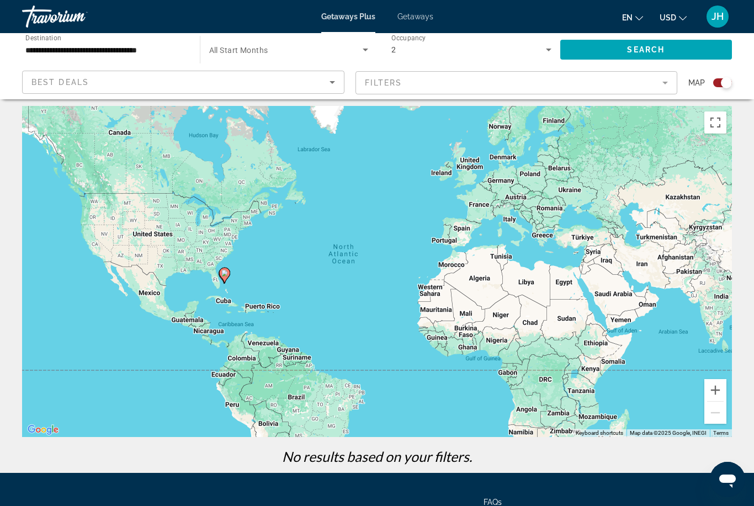
scroll to position [0, 0]
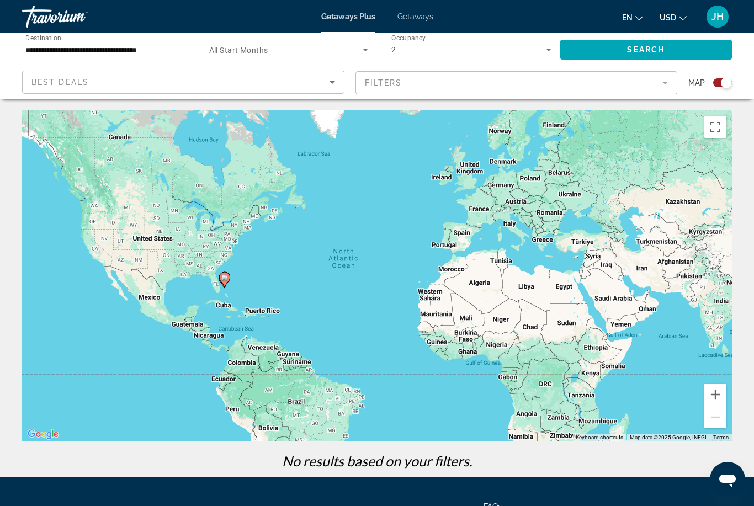
click at [673, 88] on mat-form-field "Filters" at bounding box center [517, 82] width 323 height 23
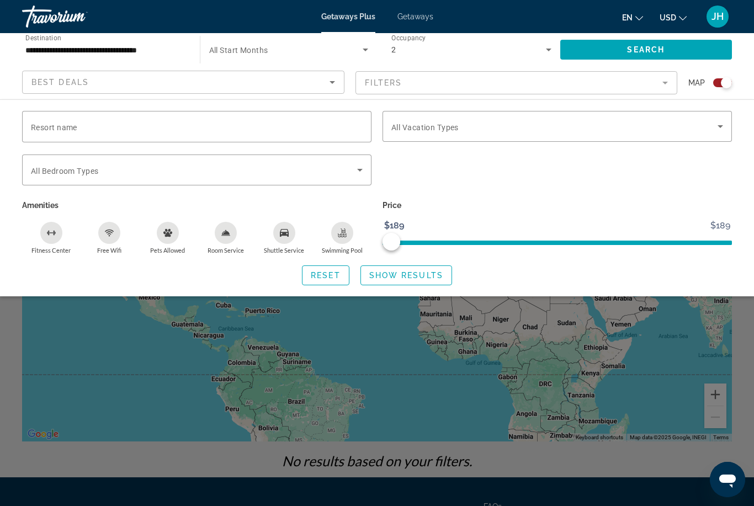
click at [326, 275] on span "Reset" at bounding box center [326, 275] width 30 height 9
